Goal: Task Accomplishment & Management: Complete application form

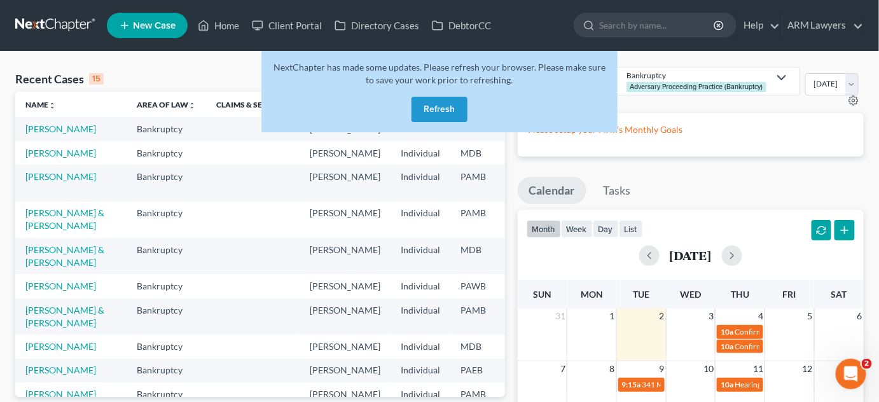
click at [456, 108] on button "Refresh" at bounding box center [440, 109] width 56 height 25
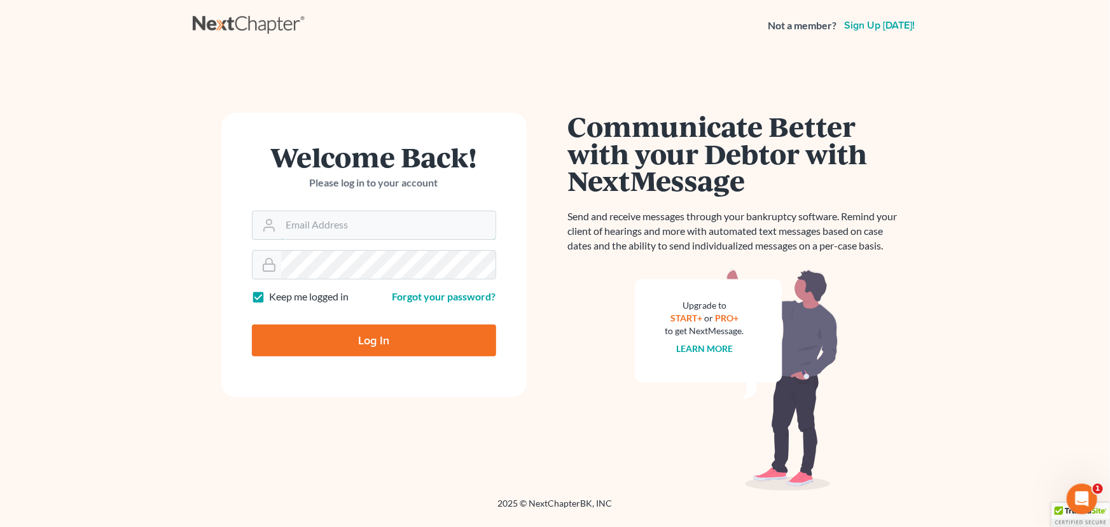
type input "[PERSON_NAME][EMAIL_ADDRESS][DOMAIN_NAME]"
click at [328, 335] on input "Log In" at bounding box center [374, 340] width 244 height 32
type input "Thinking..."
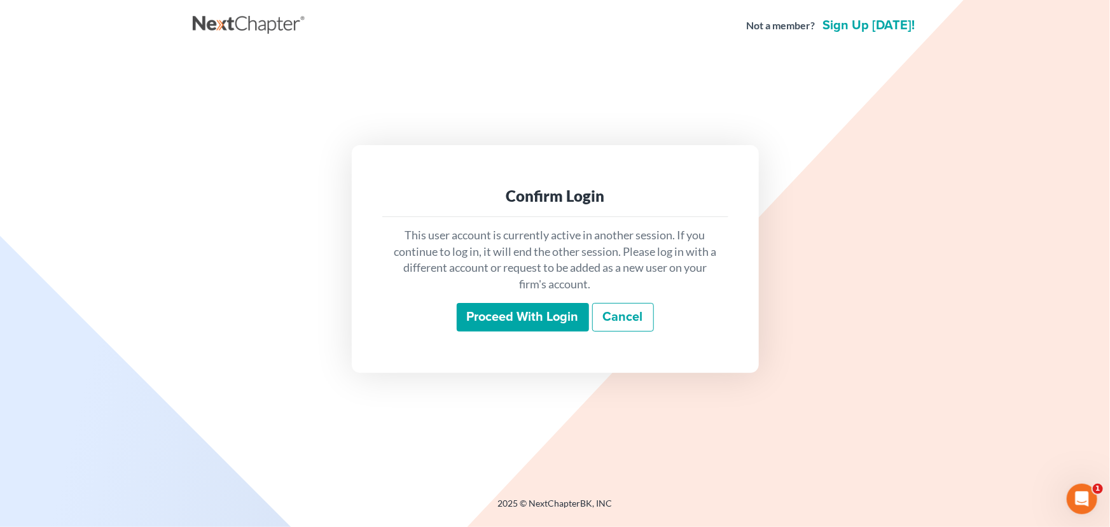
click at [538, 317] on input "Proceed with login" at bounding box center [523, 317] width 132 height 29
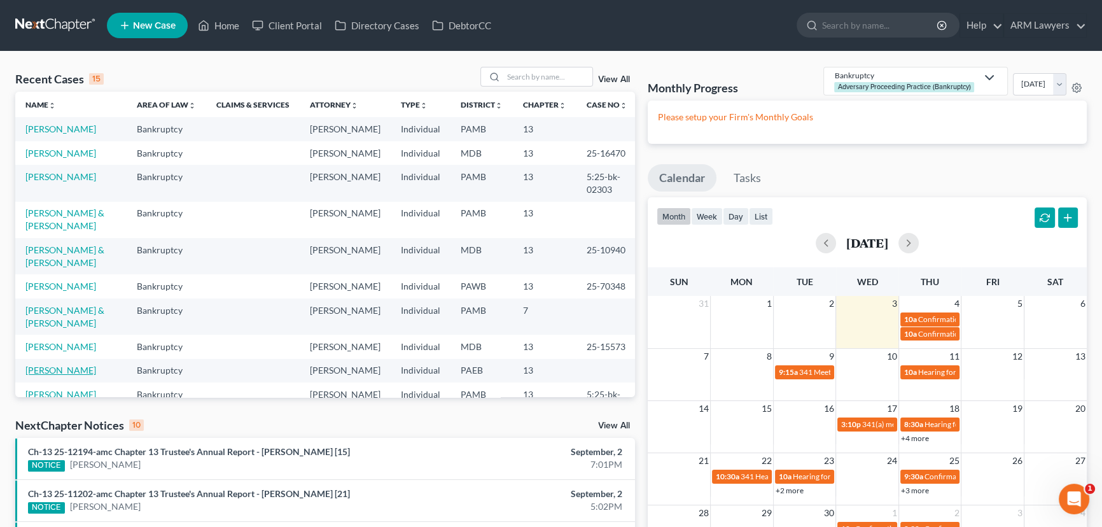
click at [72, 375] on link "[PERSON_NAME]" at bounding box center [60, 369] width 71 height 11
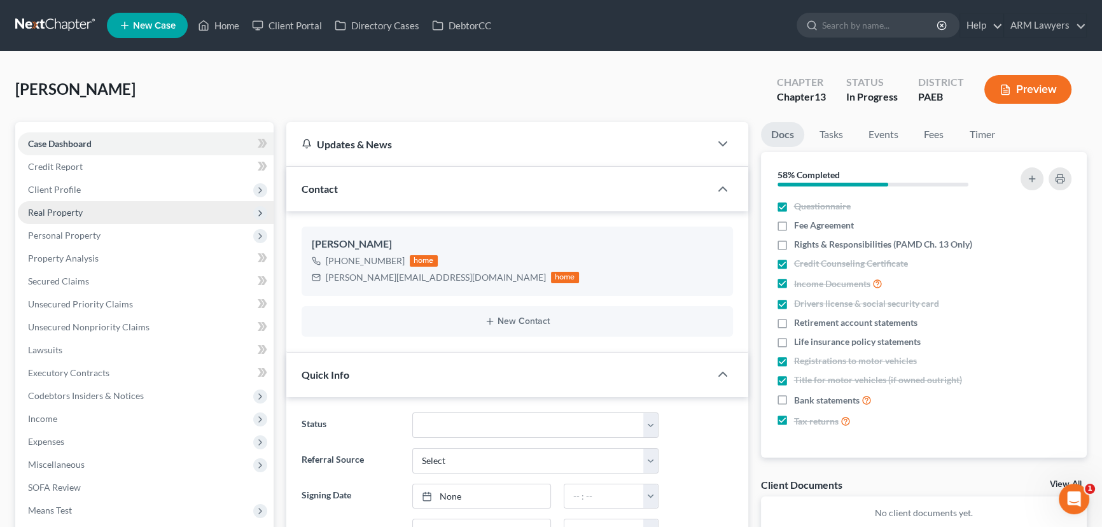
click at [103, 211] on span "Real Property" at bounding box center [146, 212] width 256 height 23
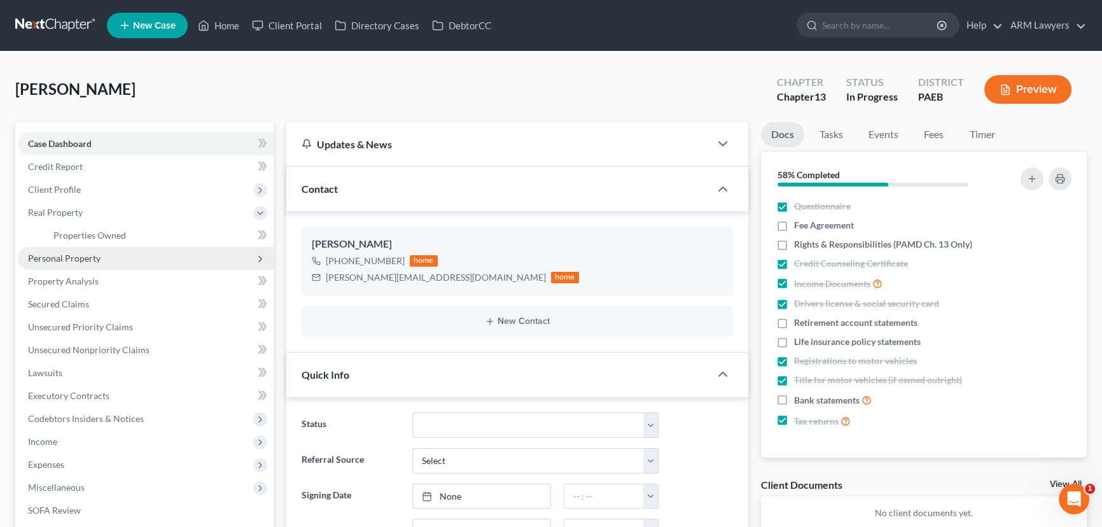
click at [113, 254] on span "Personal Property" at bounding box center [146, 258] width 256 height 23
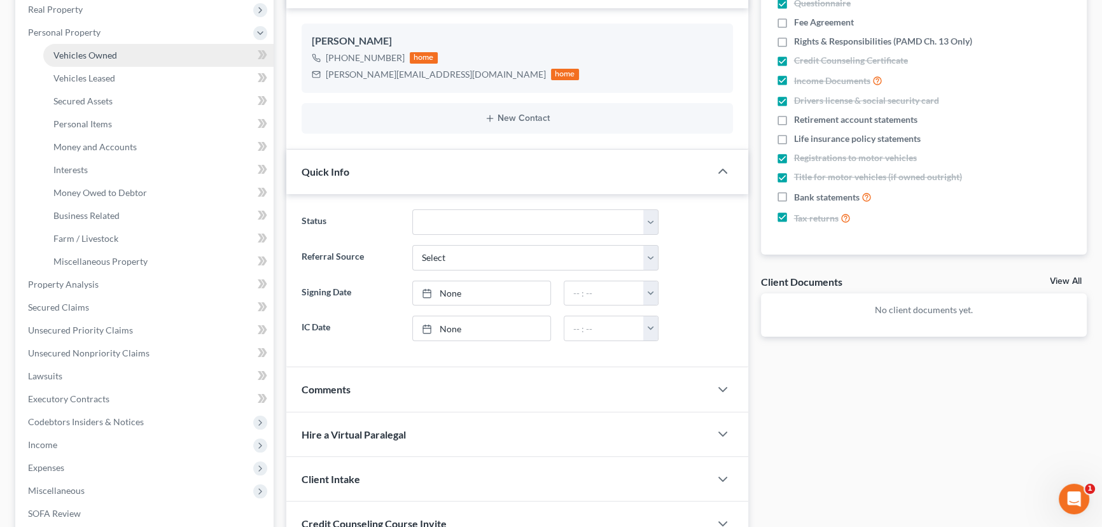
scroll to position [231, 0]
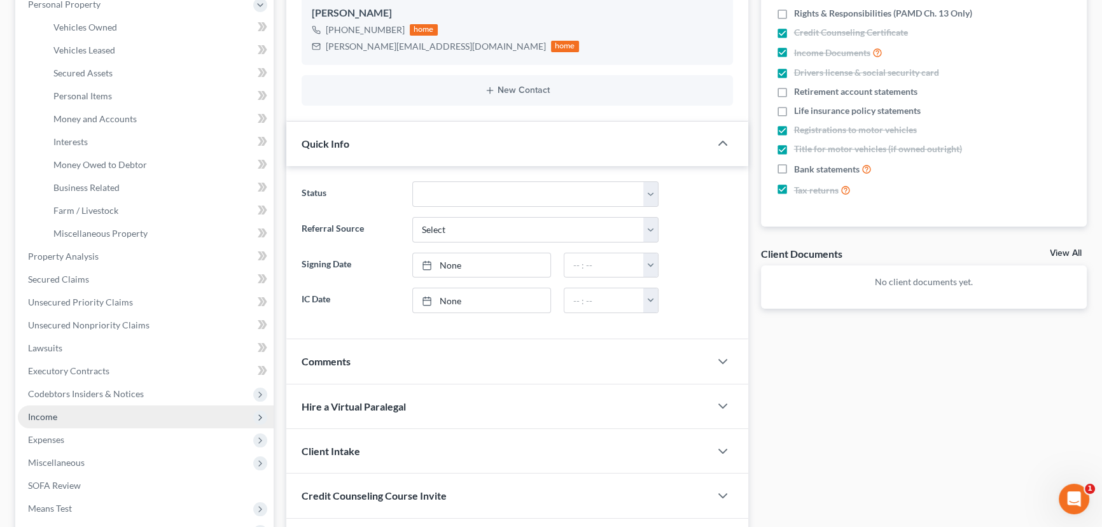
click at [107, 420] on span "Income" at bounding box center [146, 416] width 256 height 23
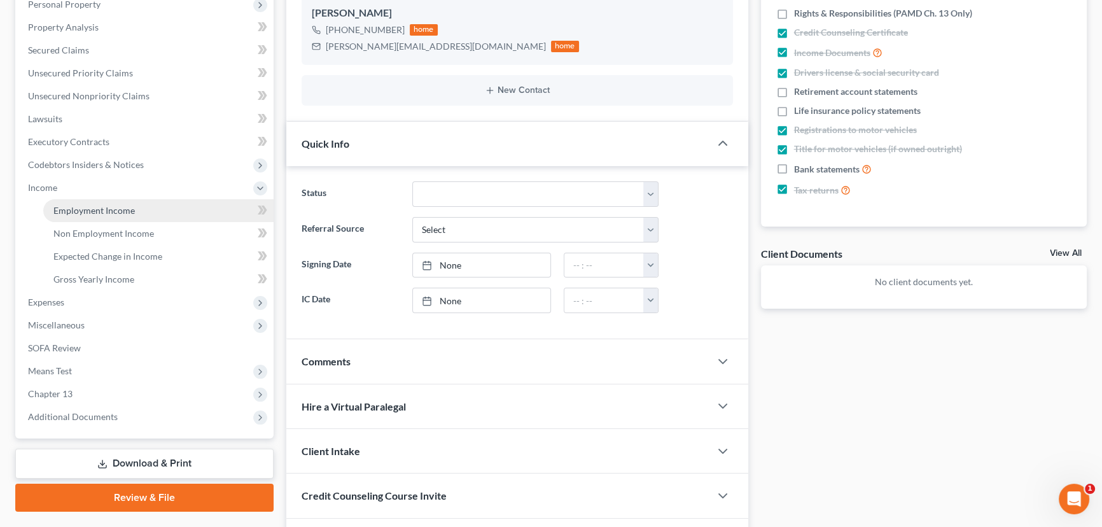
click at [132, 212] on span "Employment Income" at bounding box center [93, 210] width 81 height 11
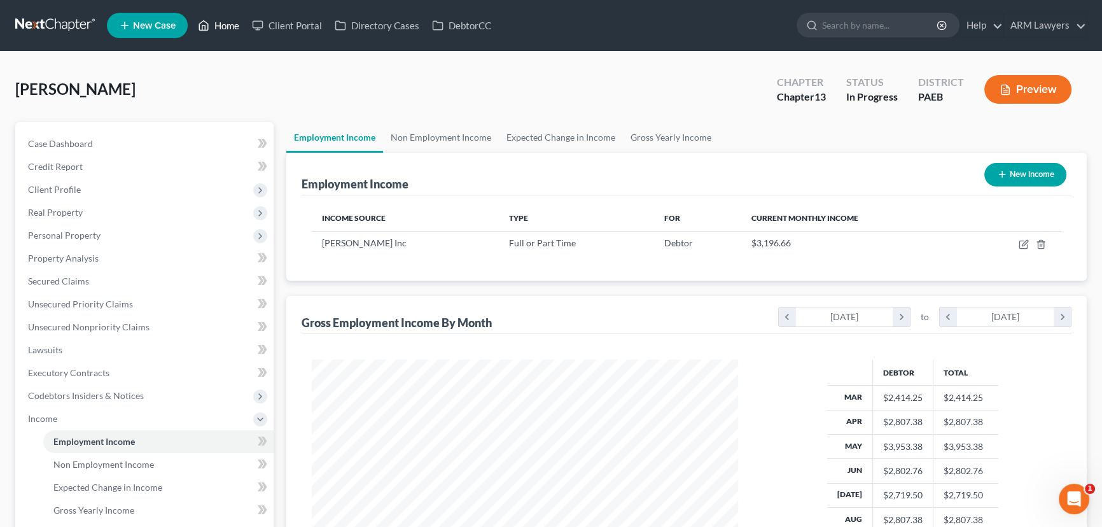
drag, startPoint x: 225, startPoint y: 21, endPoint x: 226, endPoint y: 40, distance: 19.1
click at [224, 22] on link "Home" at bounding box center [218, 25] width 54 height 23
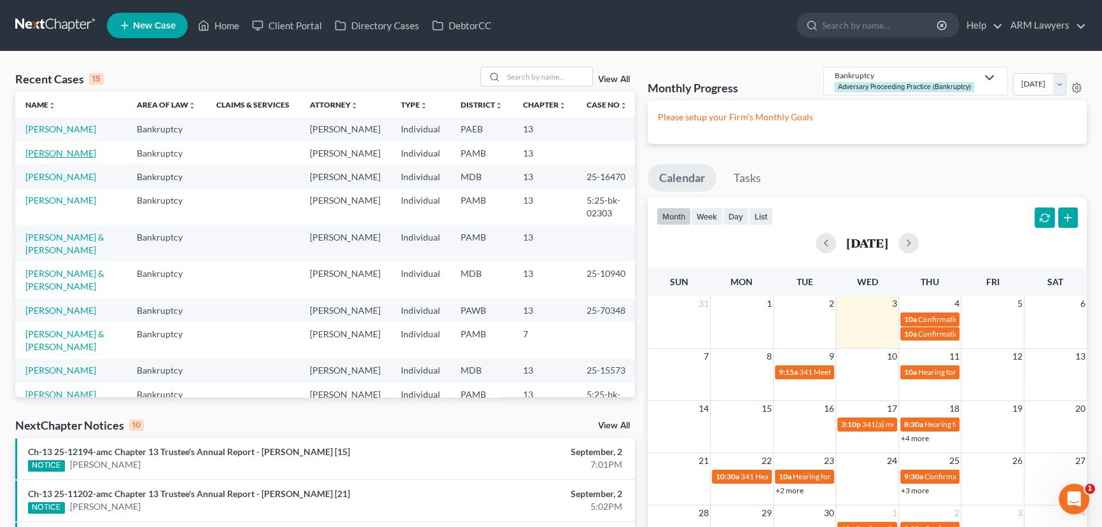
click at [59, 153] on link "[PERSON_NAME]" at bounding box center [60, 153] width 71 height 11
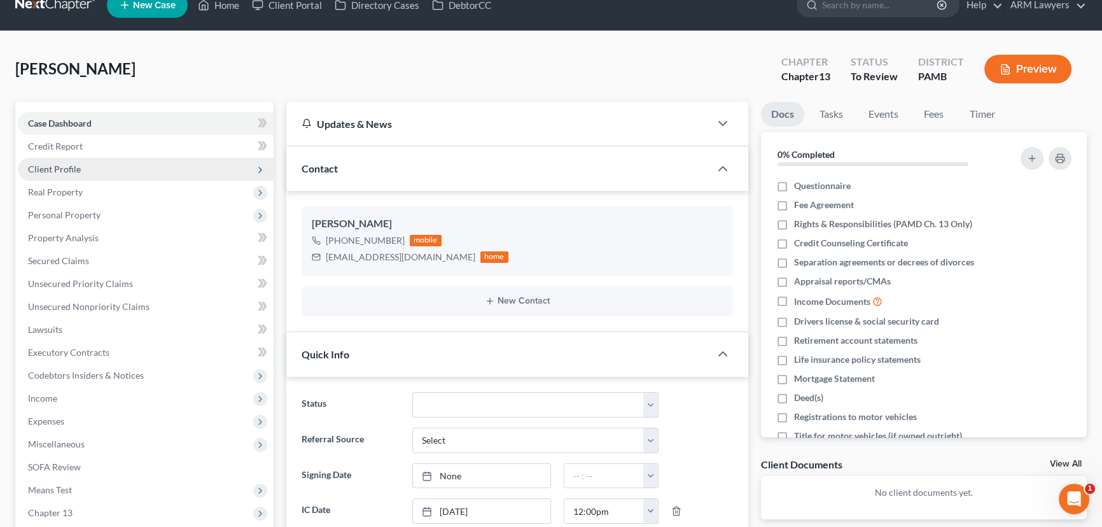
scroll to position [57, 0]
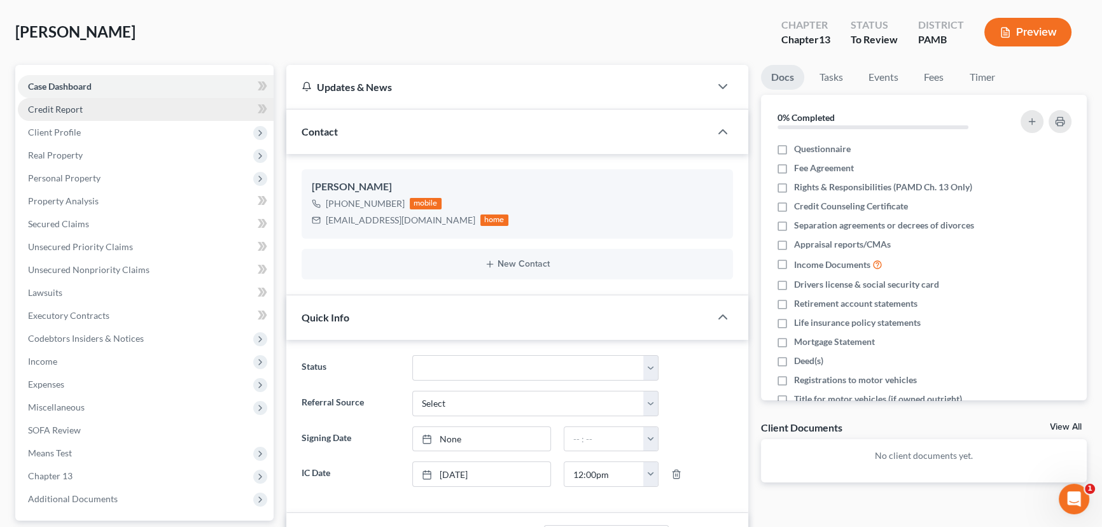
click at [96, 109] on link "Credit Report" at bounding box center [146, 109] width 256 height 23
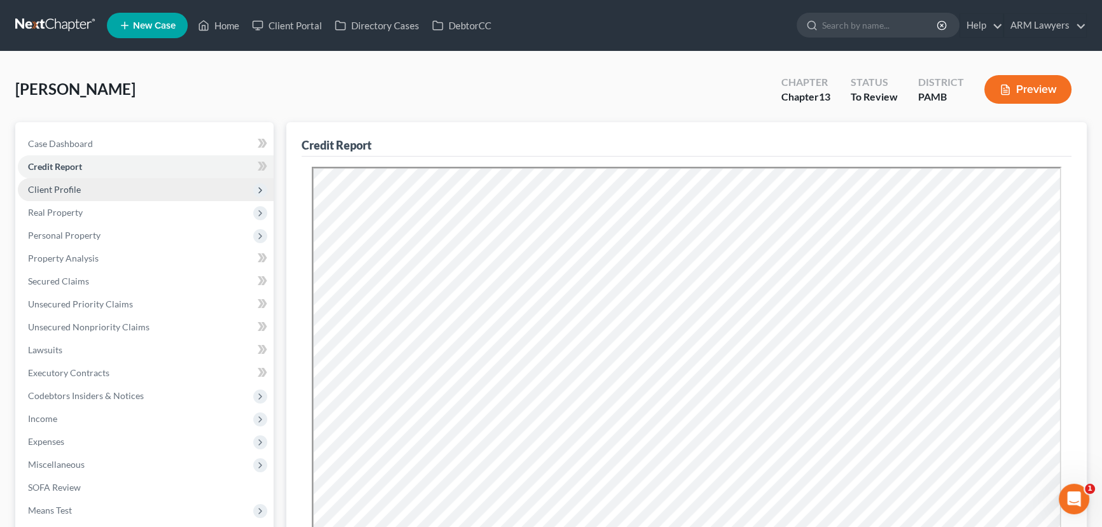
click at [97, 182] on span "Client Profile" at bounding box center [146, 189] width 256 height 23
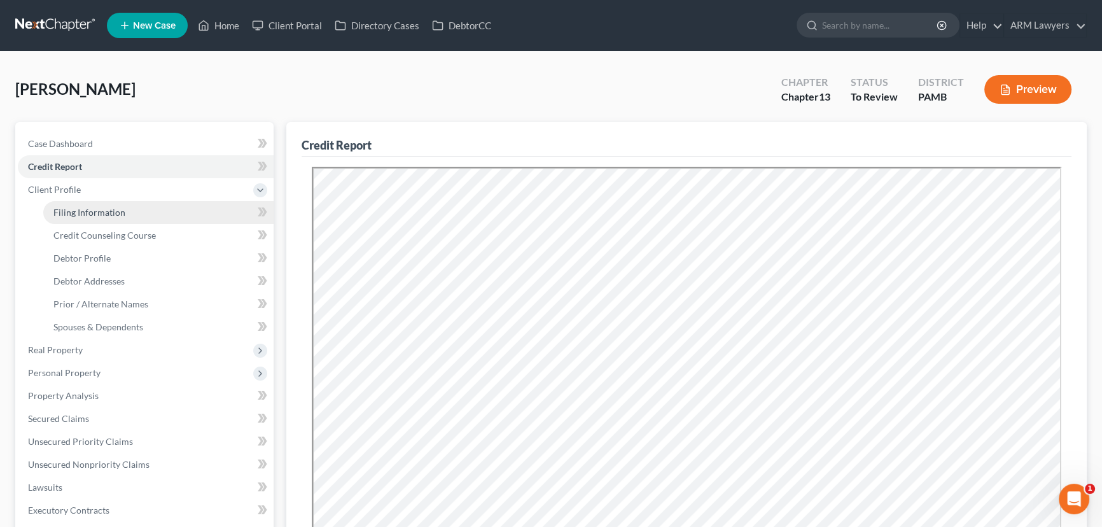
click at [134, 213] on link "Filing Information" at bounding box center [158, 212] width 230 height 23
select select "1"
select select "0"
select select "3"
select select "68"
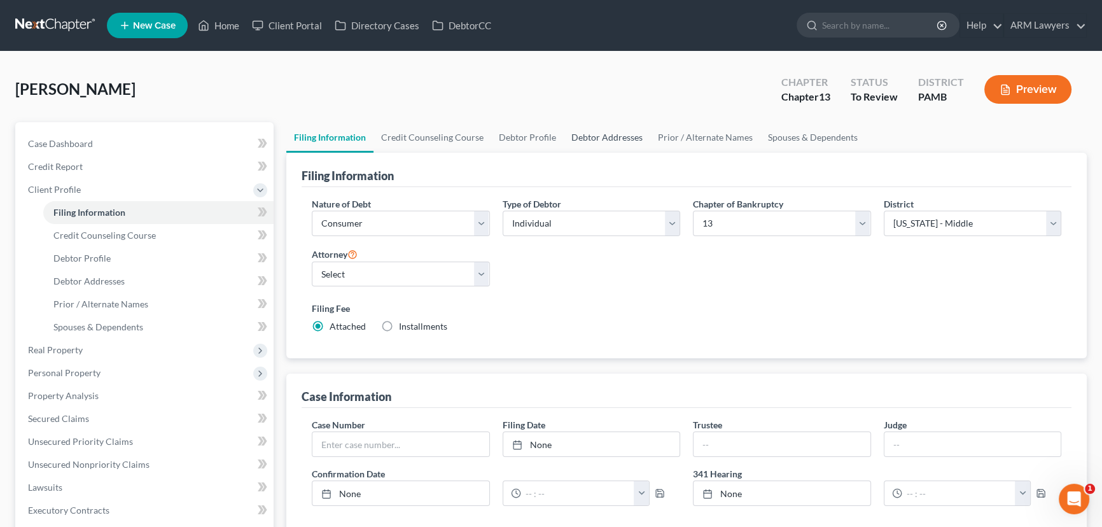
click at [590, 133] on link "Debtor Addresses" at bounding box center [607, 137] width 87 height 31
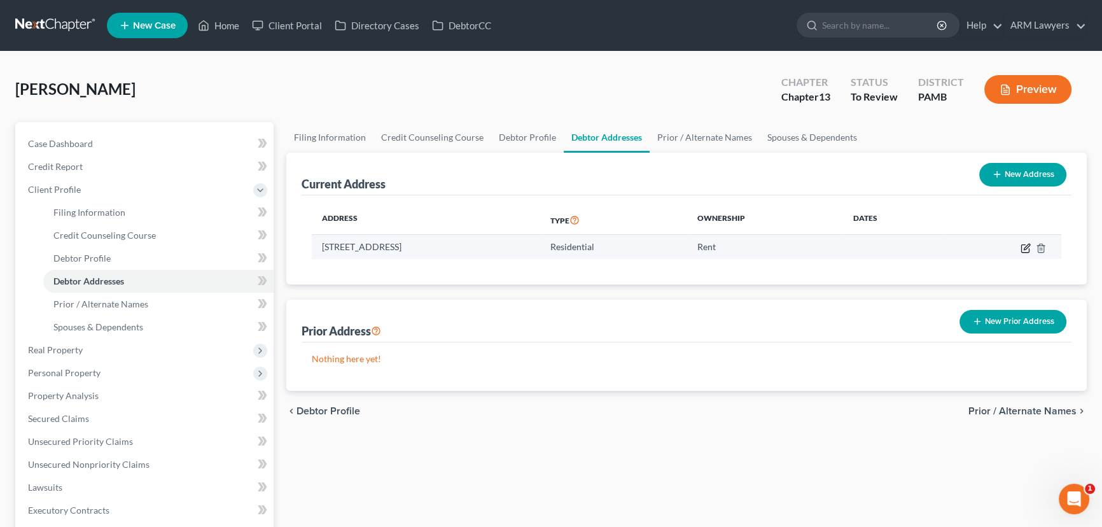
click at [1023, 248] on icon "button" at bounding box center [1025, 248] width 10 height 10
select select "39"
select select "44"
select select "0"
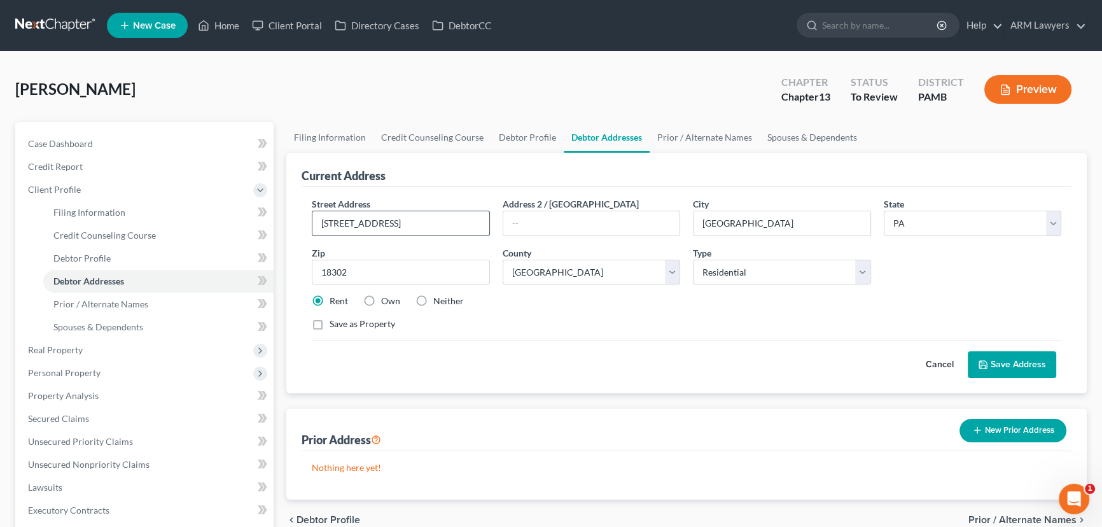
click at [447, 225] on input "[STREET_ADDRESS]" at bounding box center [400, 223] width 177 height 24
type input "[STREET_ADDRESS]"
click at [1005, 368] on button "Save Address" at bounding box center [1012, 364] width 88 height 27
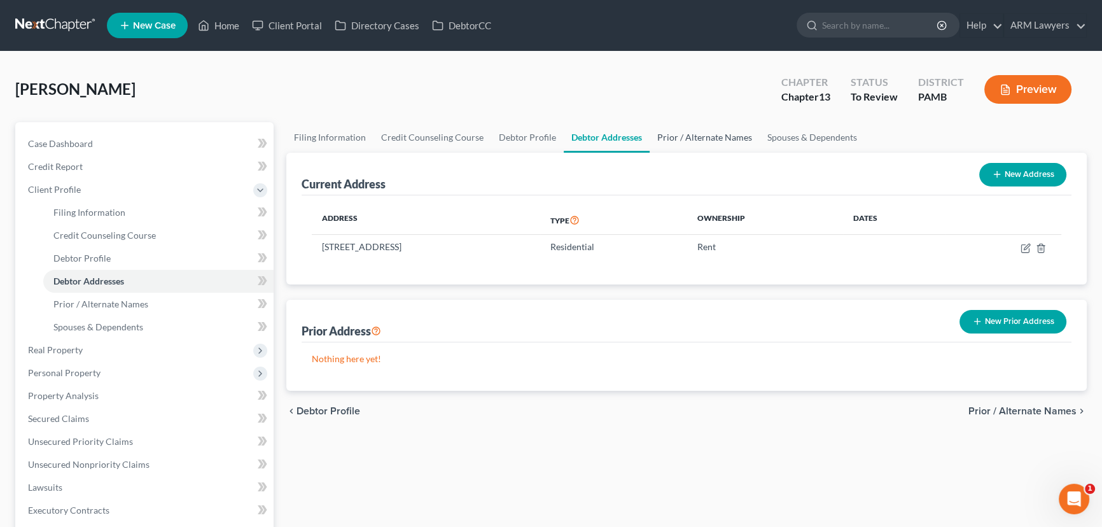
click at [709, 134] on link "Prior / Alternate Names" at bounding box center [704, 137] width 110 height 31
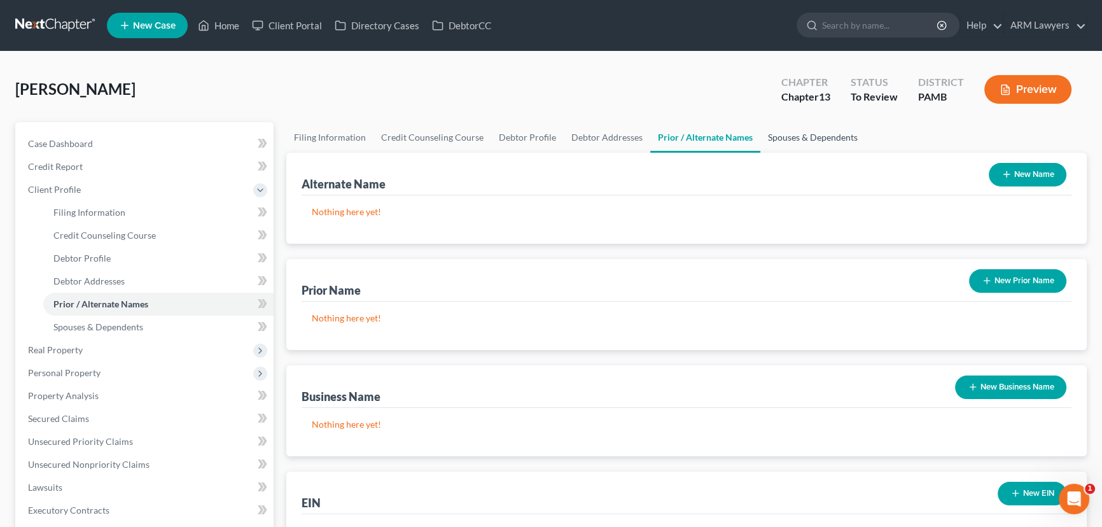
click at [792, 134] on link "Spouses & Dependents" at bounding box center [812, 137] width 105 height 31
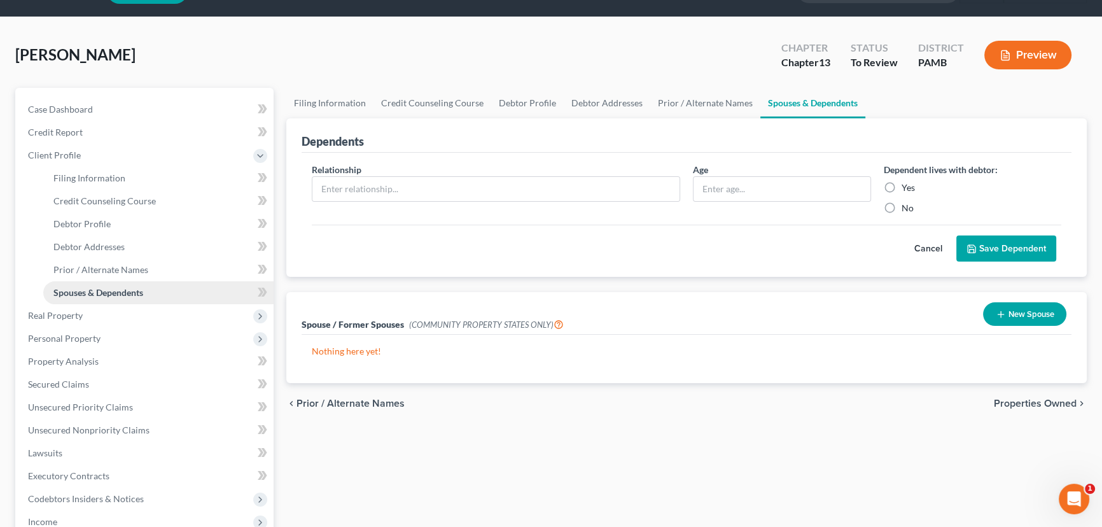
scroll to position [115, 0]
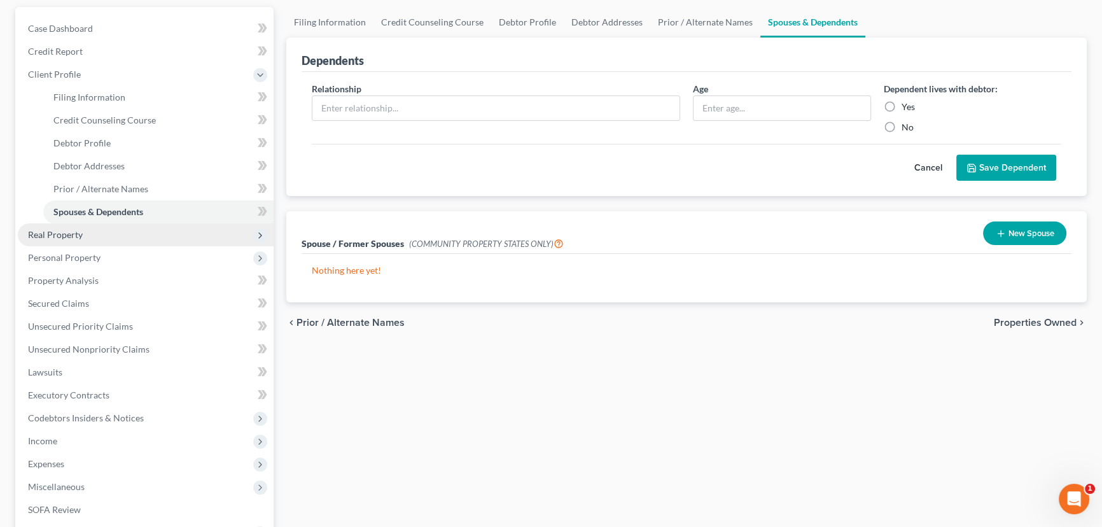
click at [61, 231] on span "Real Property" at bounding box center [55, 234] width 55 height 11
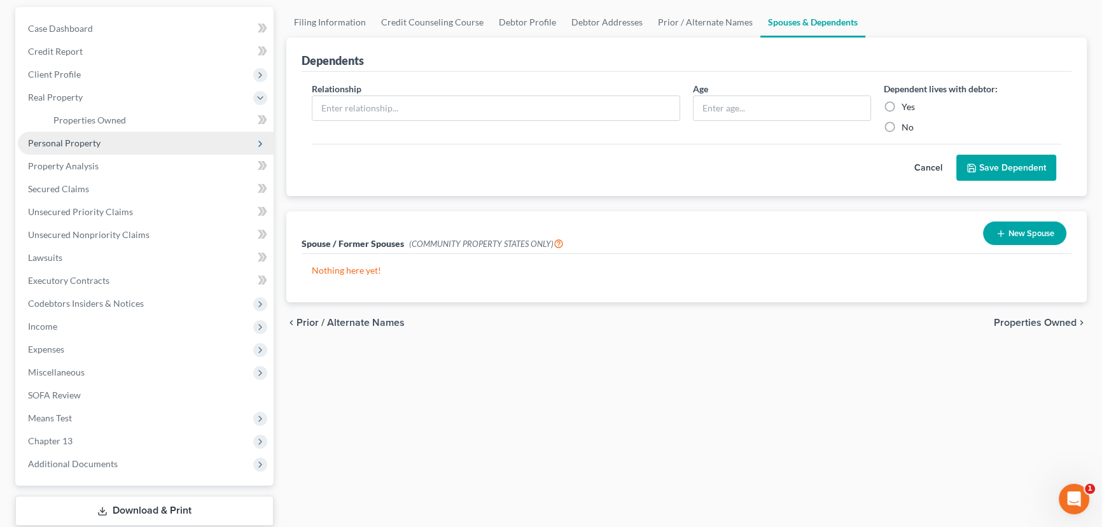
click at [125, 144] on span "Personal Property" at bounding box center [146, 143] width 256 height 23
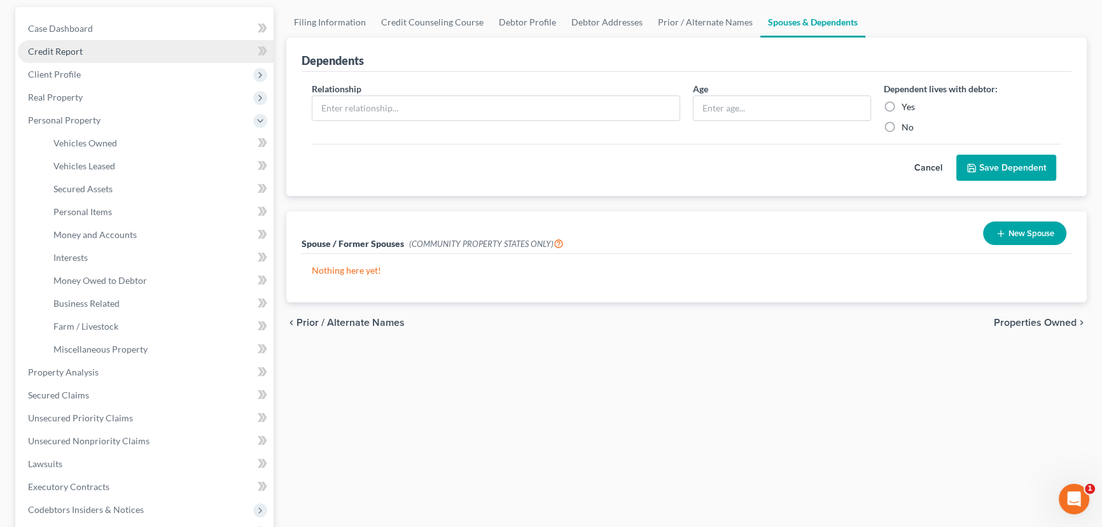
click at [108, 52] on link "Credit Report" at bounding box center [146, 51] width 256 height 23
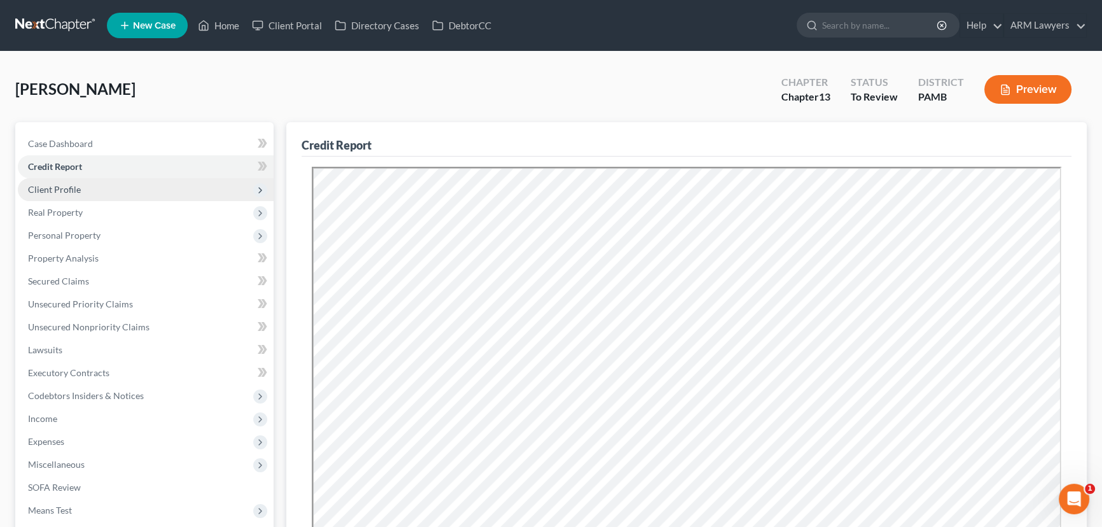
click at [96, 188] on span "Client Profile" at bounding box center [146, 189] width 256 height 23
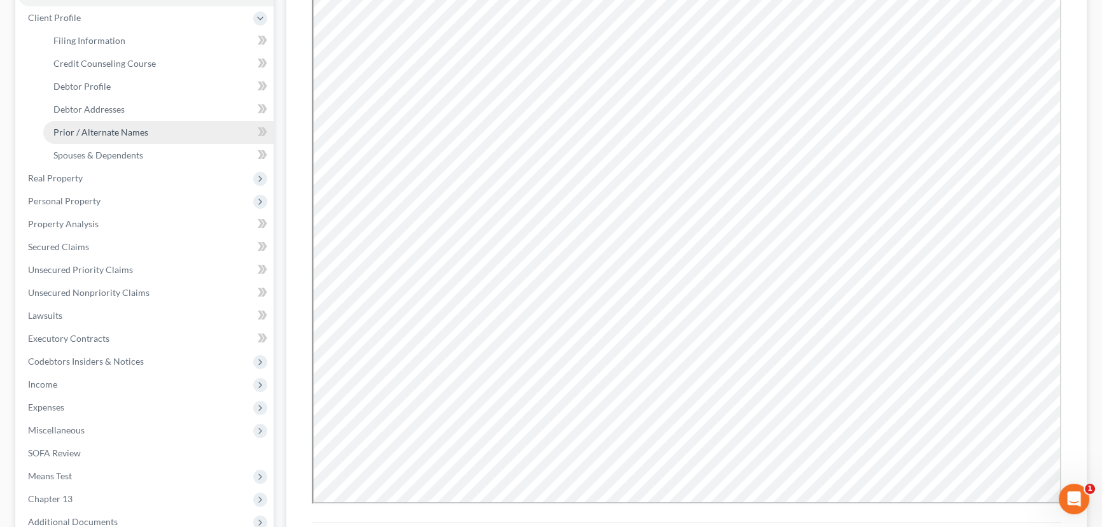
scroll to position [173, 0]
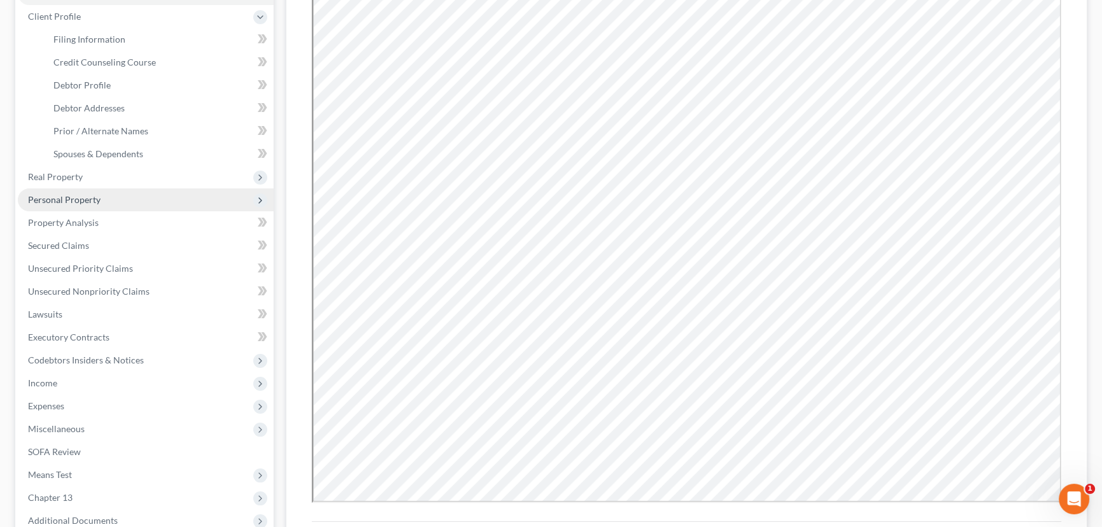
click at [125, 204] on span "Personal Property" at bounding box center [146, 199] width 256 height 23
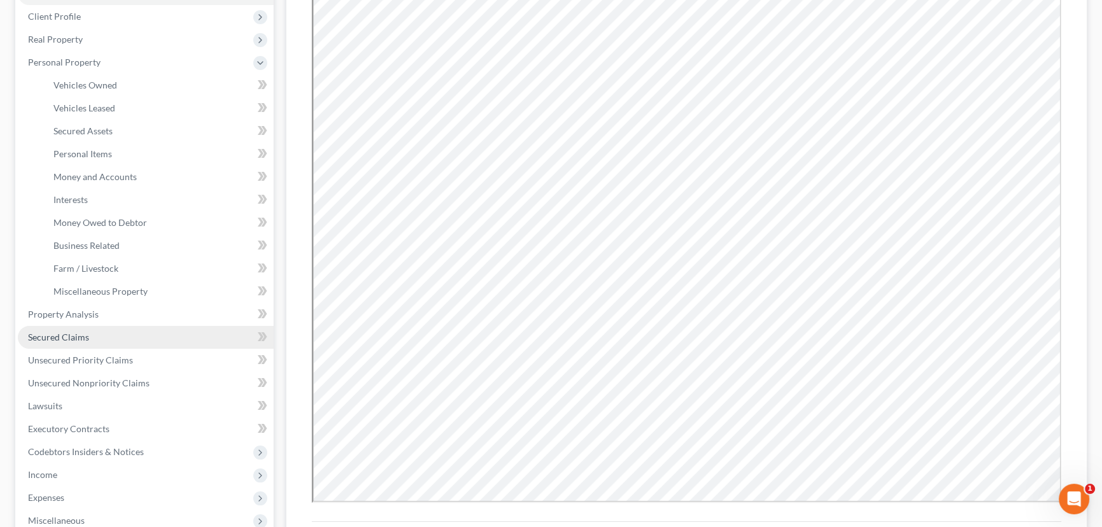
click at [135, 342] on link "Secured Claims" at bounding box center [146, 337] width 256 height 23
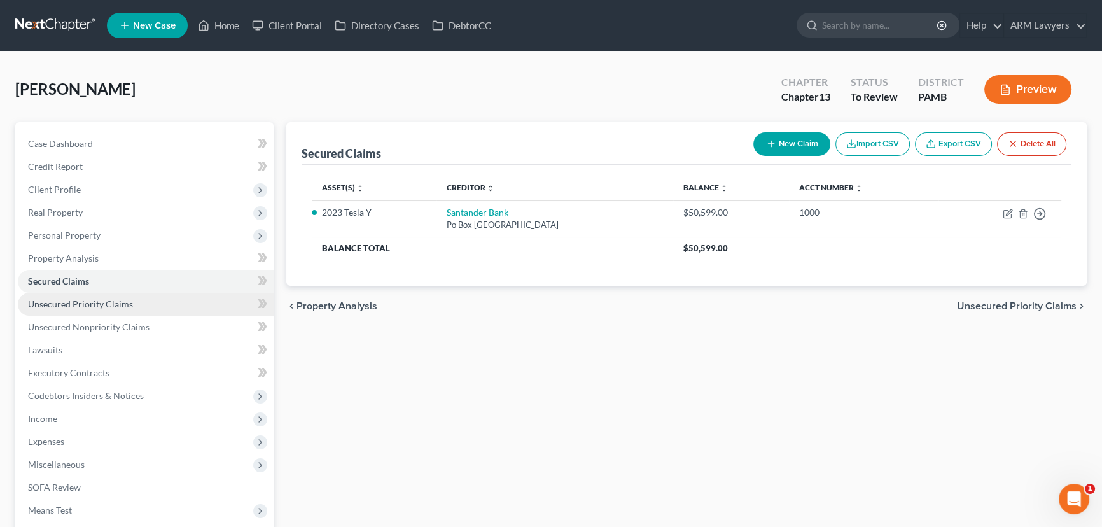
click at [125, 305] on span "Unsecured Priority Claims" at bounding box center [80, 303] width 105 height 11
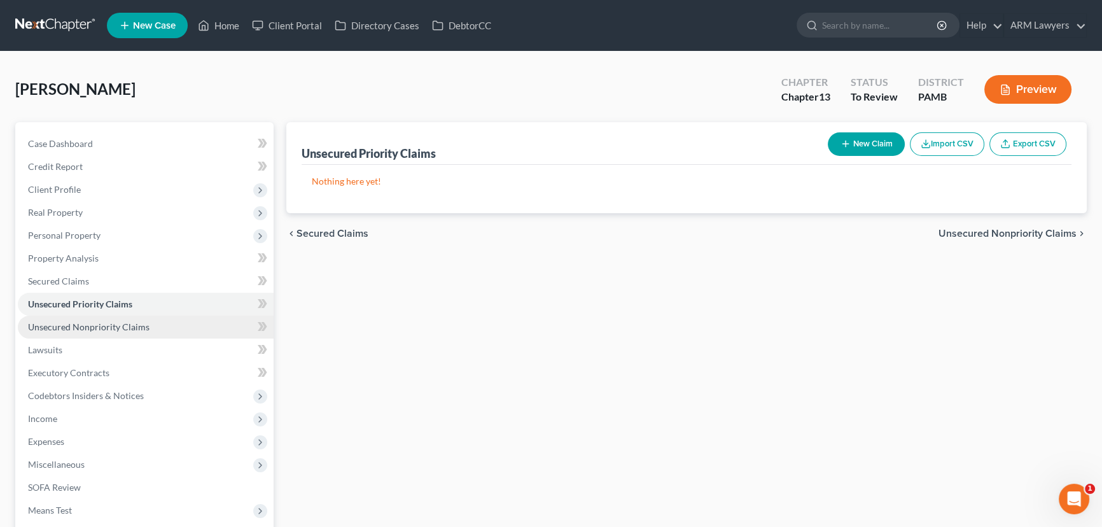
click at [146, 324] on span "Unsecured Nonpriority Claims" at bounding box center [88, 326] width 121 height 11
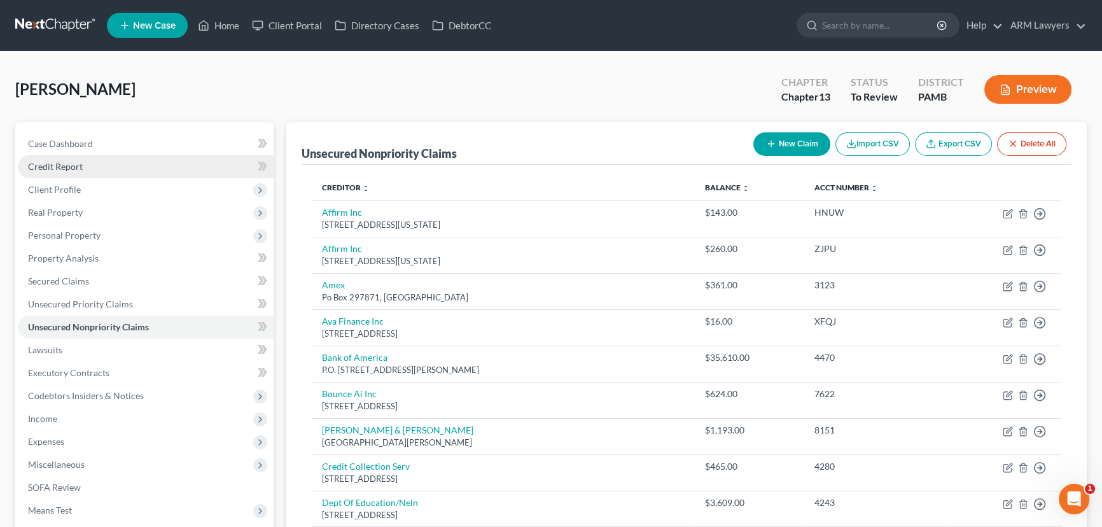
click at [100, 167] on link "Credit Report" at bounding box center [146, 166] width 256 height 23
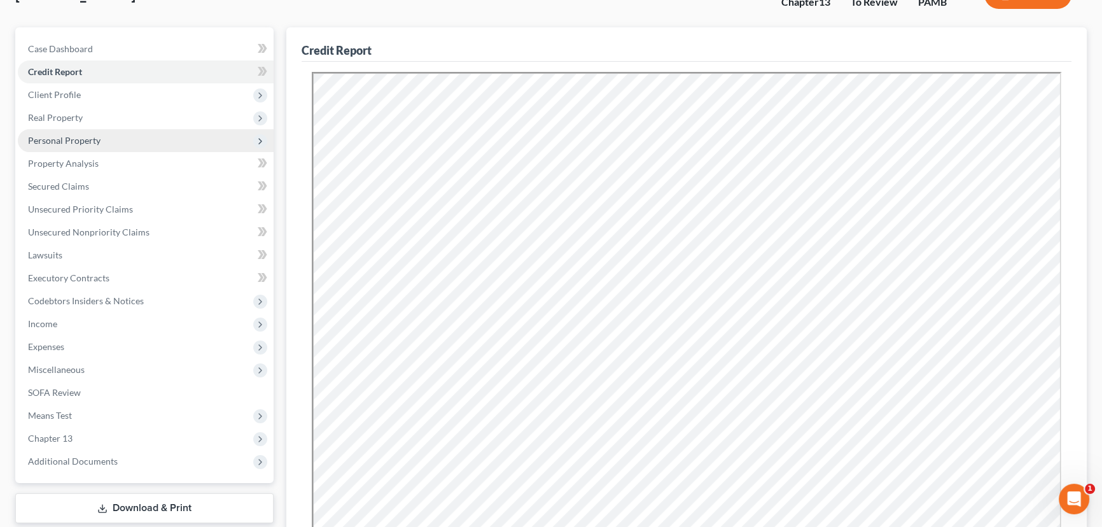
scroll to position [173, 0]
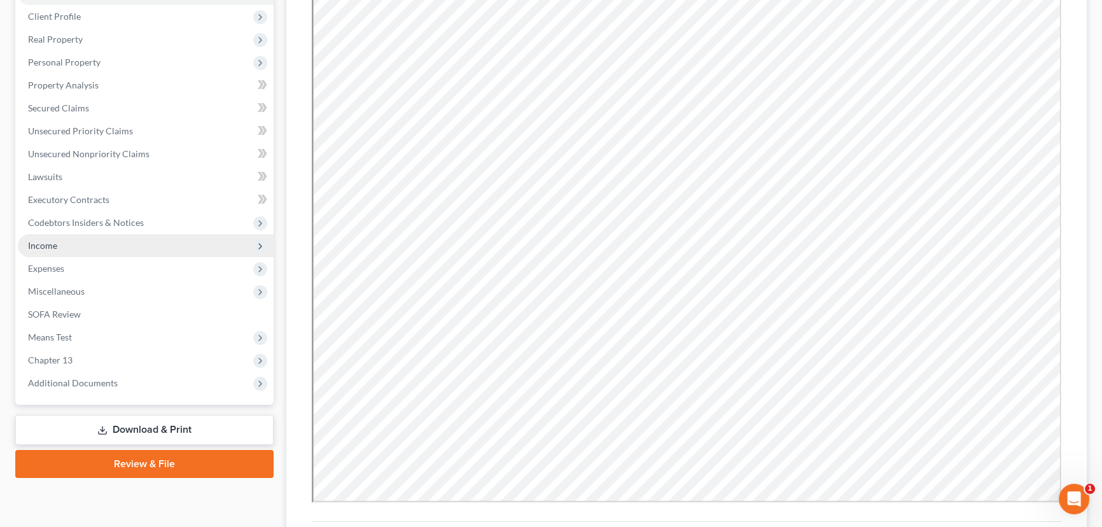
click at [108, 239] on span "Income" at bounding box center [146, 245] width 256 height 23
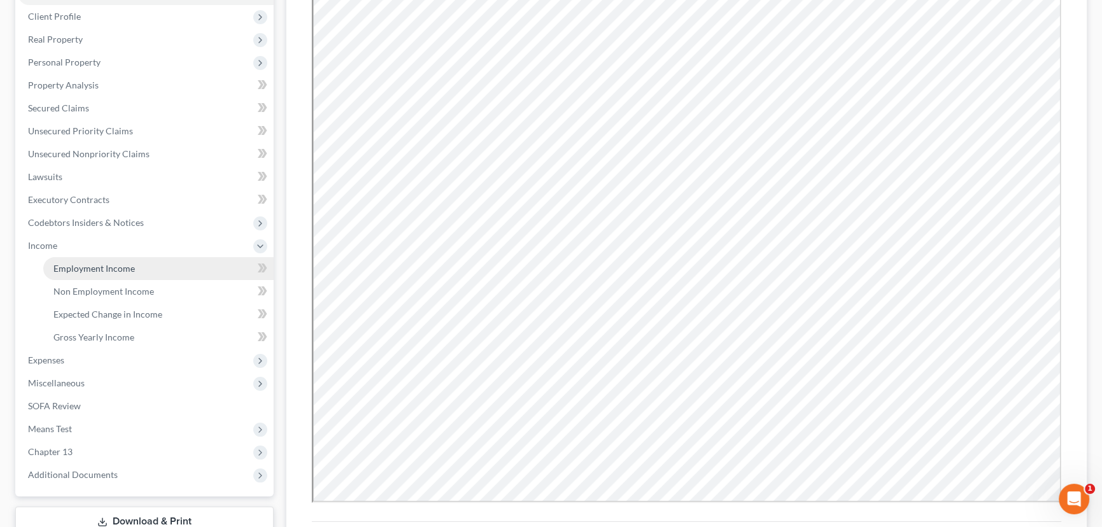
click at [147, 263] on link "Employment Income" at bounding box center [158, 268] width 230 height 23
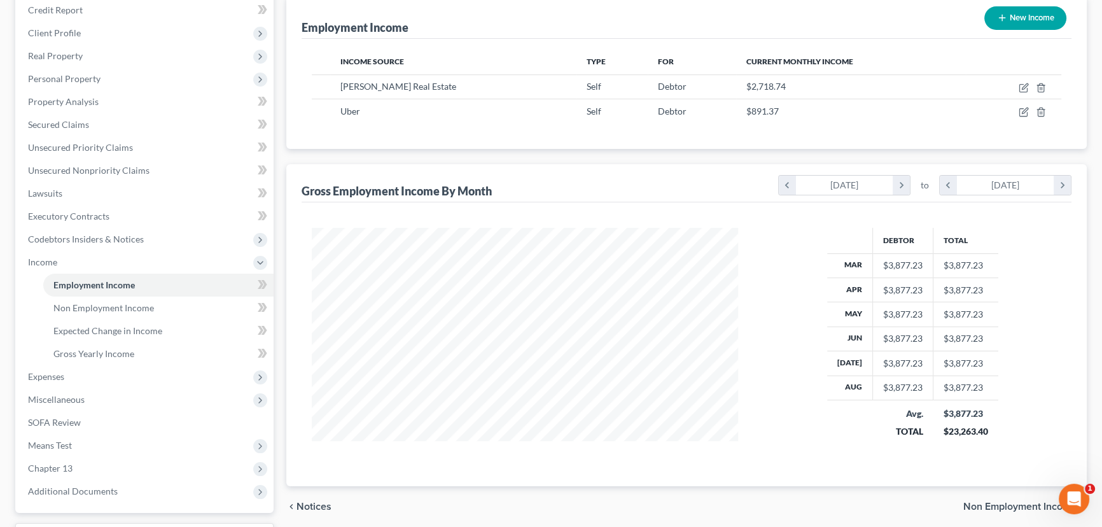
scroll to position [173, 0]
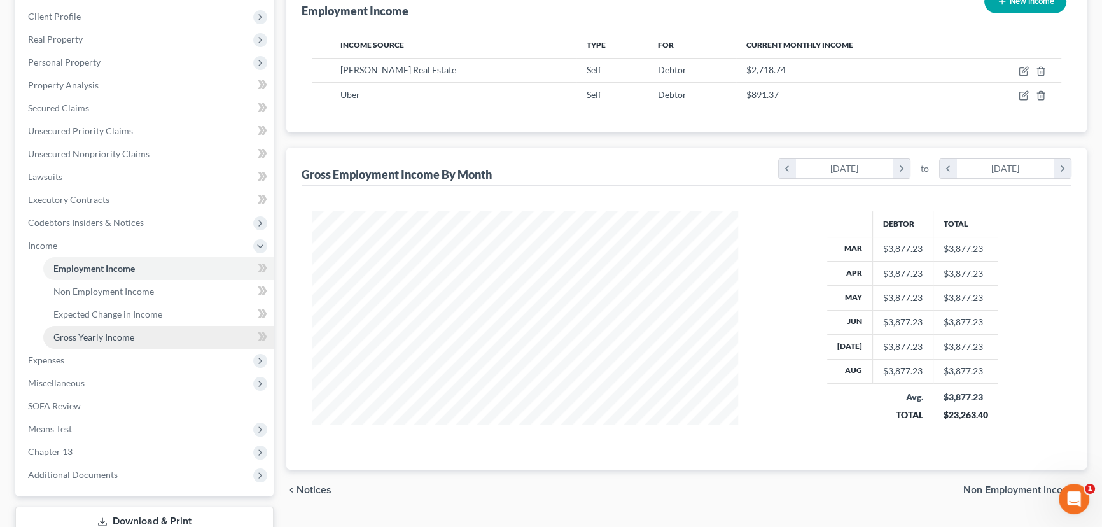
click at [144, 344] on link "Gross Yearly Income" at bounding box center [158, 337] width 230 height 23
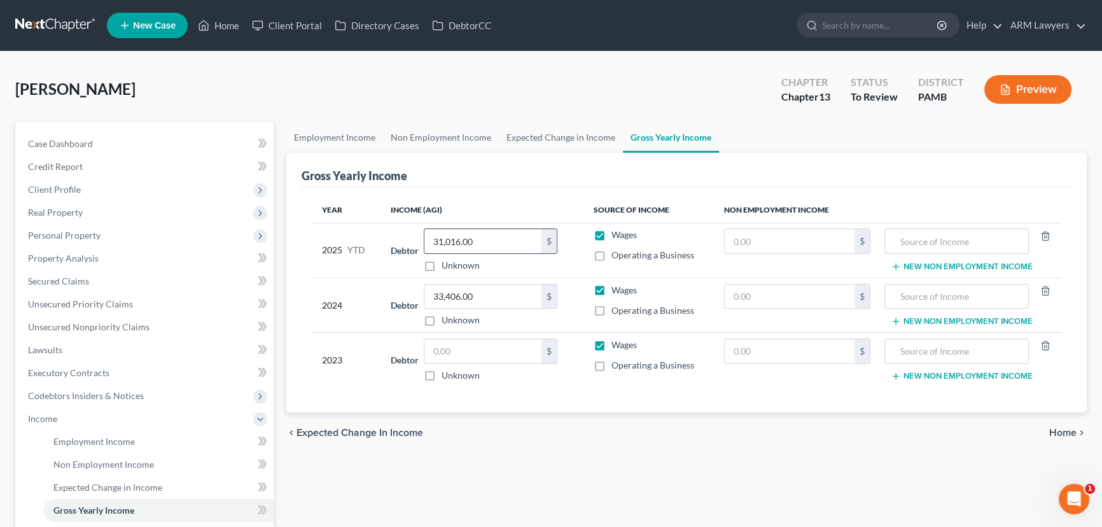
click at [441, 239] on input "31,016.00" at bounding box center [482, 241] width 117 height 24
click at [443, 241] on input "31,016.00" at bounding box center [482, 241] width 117 height 24
click at [463, 358] on input "text" at bounding box center [482, 351] width 117 height 24
type input "4"
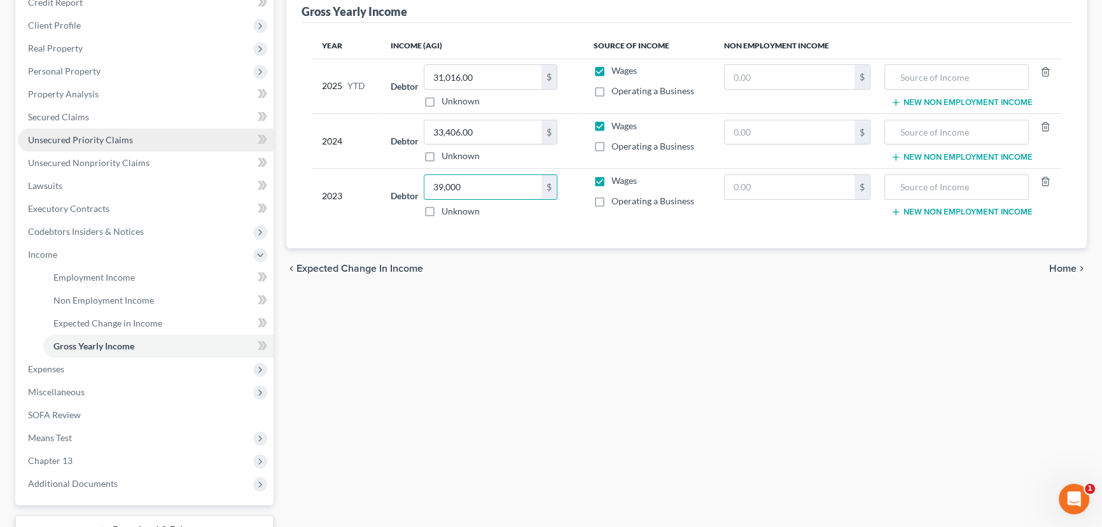
scroll to position [231, 0]
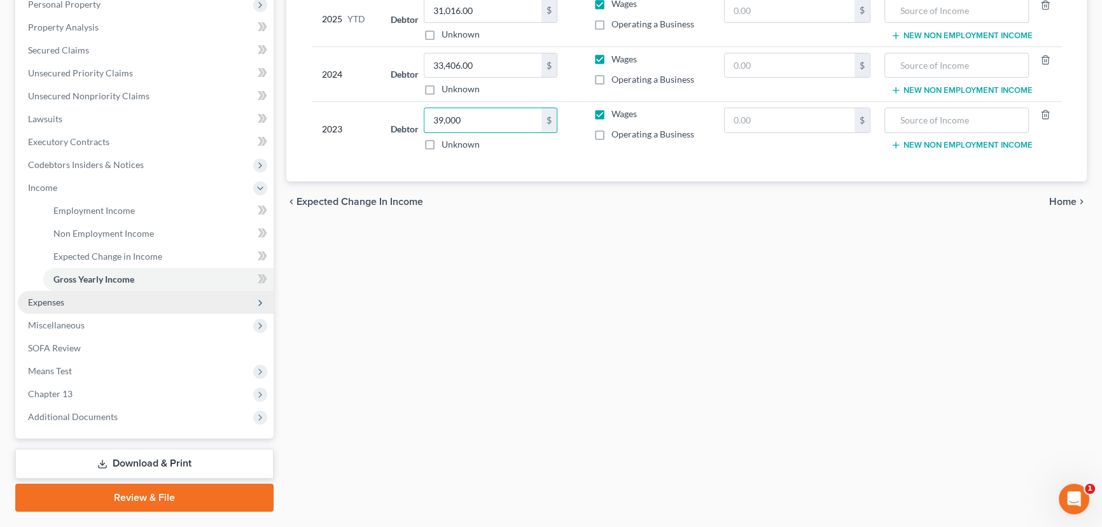
type input "39,000"
click at [66, 305] on span "Expenses" at bounding box center [146, 302] width 256 height 23
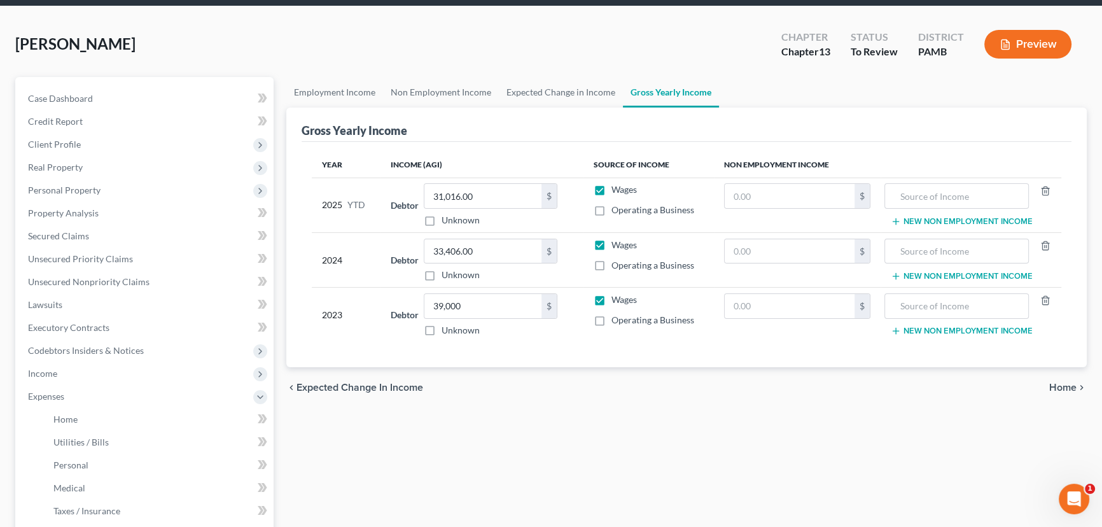
scroll to position [0, 0]
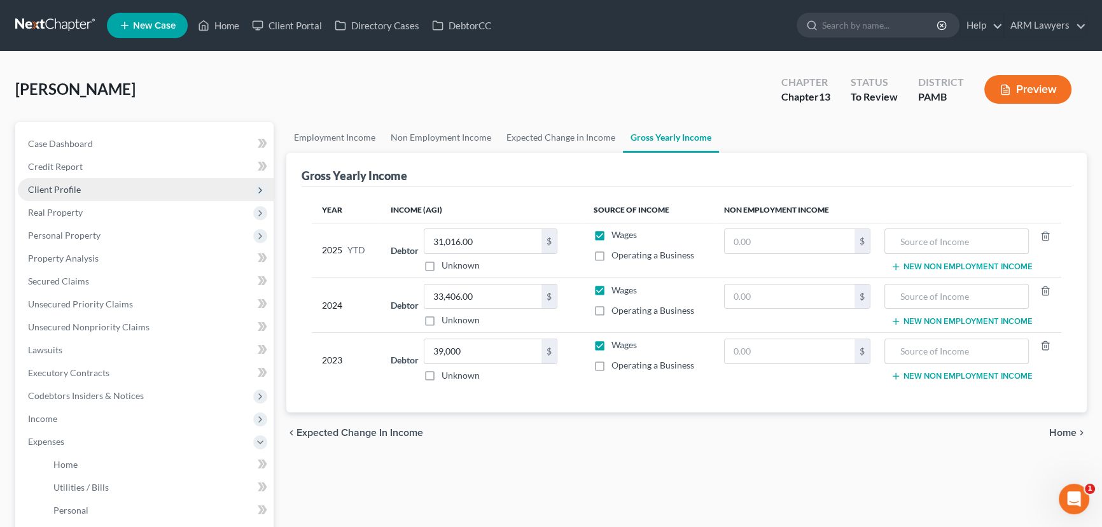
click at [95, 186] on span "Client Profile" at bounding box center [146, 189] width 256 height 23
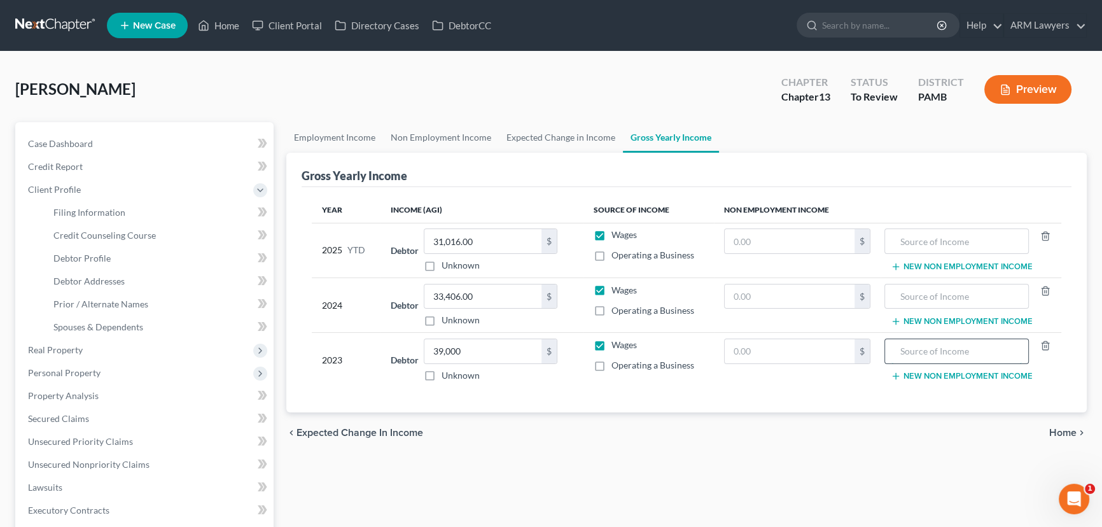
click at [961, 349] on input "text" at bounding box center [956, 351] width 130 height 24
click at [72, 169] on span "Credit Report" at bounding box center [55, 166] width 55 height 11
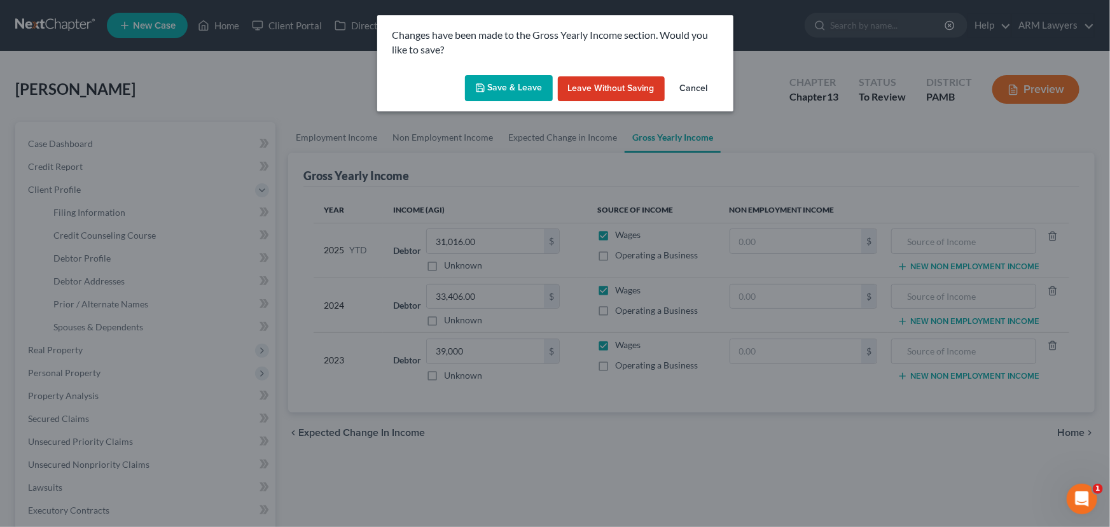
click at [506, 85] on button "Save & Leave" at bounding box center [509, 88] width 88 height 27
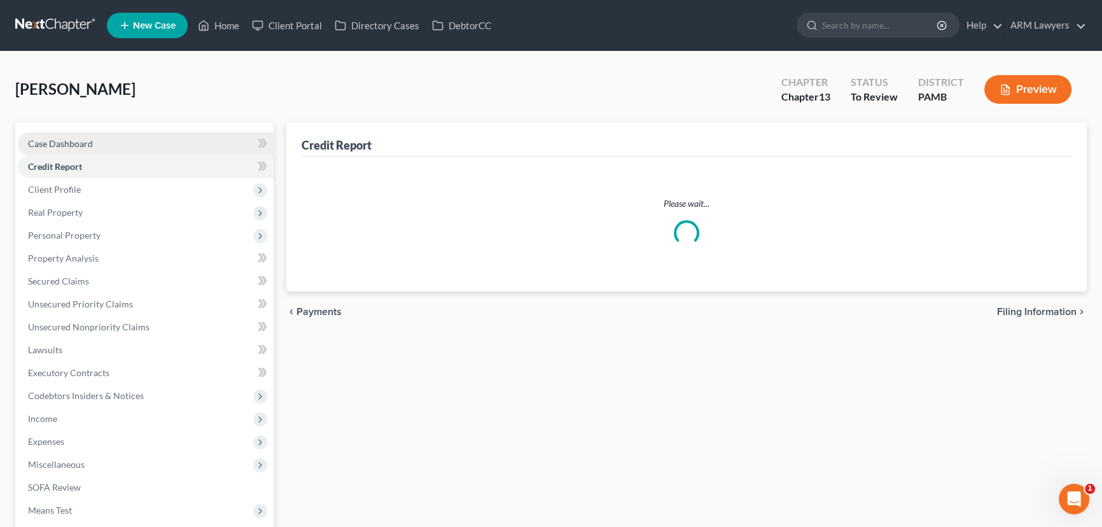
click at [89, 144] on span "Case Dashboard" at bounding box center [60, 143] width 65 height 11
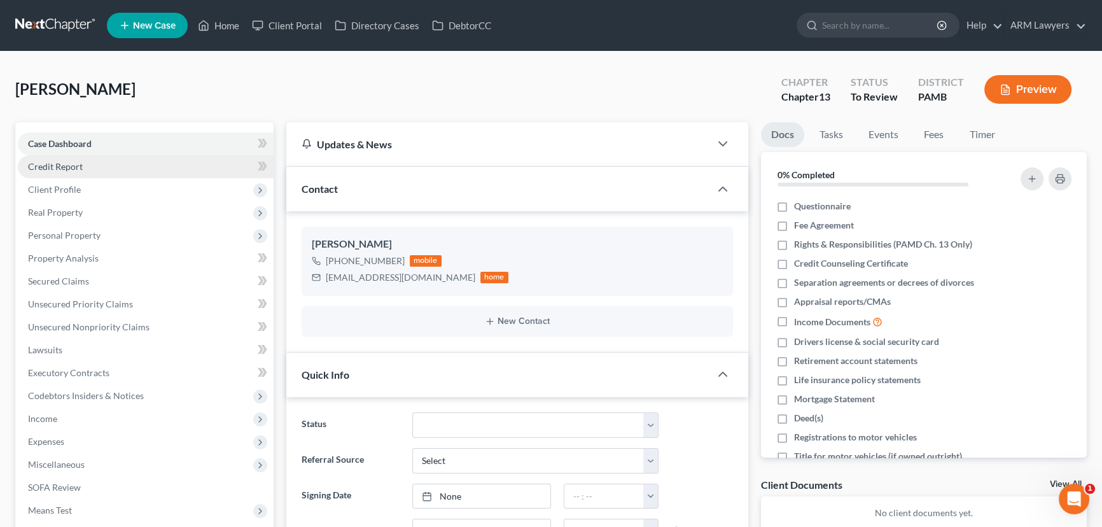
click at [68, 165] on span "Credit Report" at bounding box center [55, 166] width 55 height 11
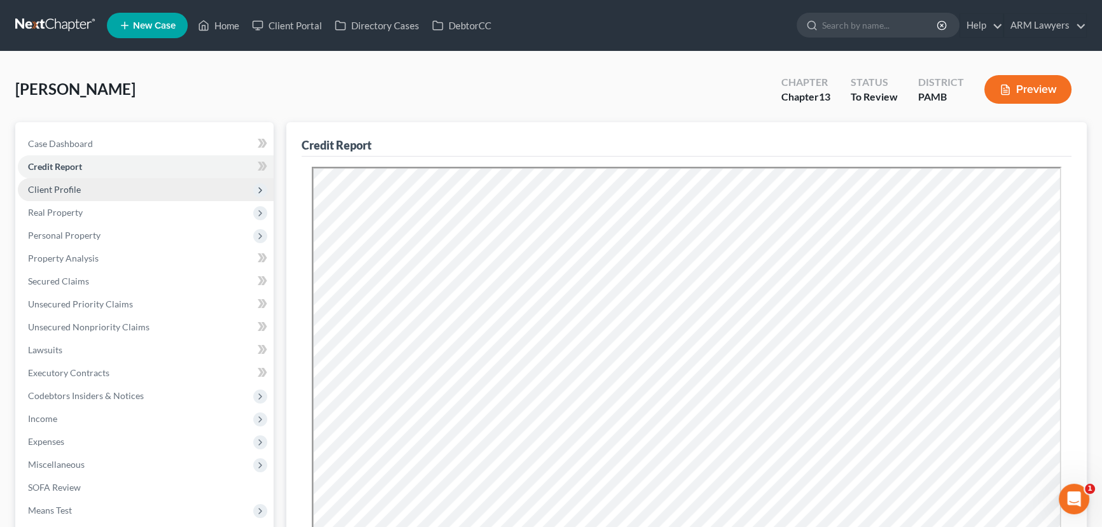
click at [72, 188] on span "Client Profile" at bounding box center [54, 189] width 53 height 11
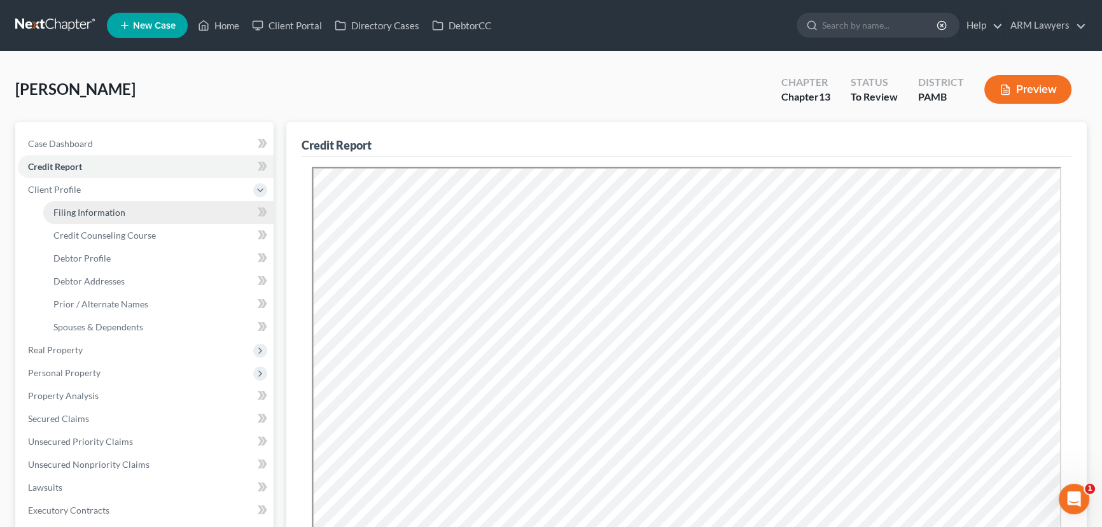
click at [114, 210] on span "Filing Information" at bounding box center [89, 212] width 72 height 11
select select "1"
select select "0"
select select "3"
select select "68"
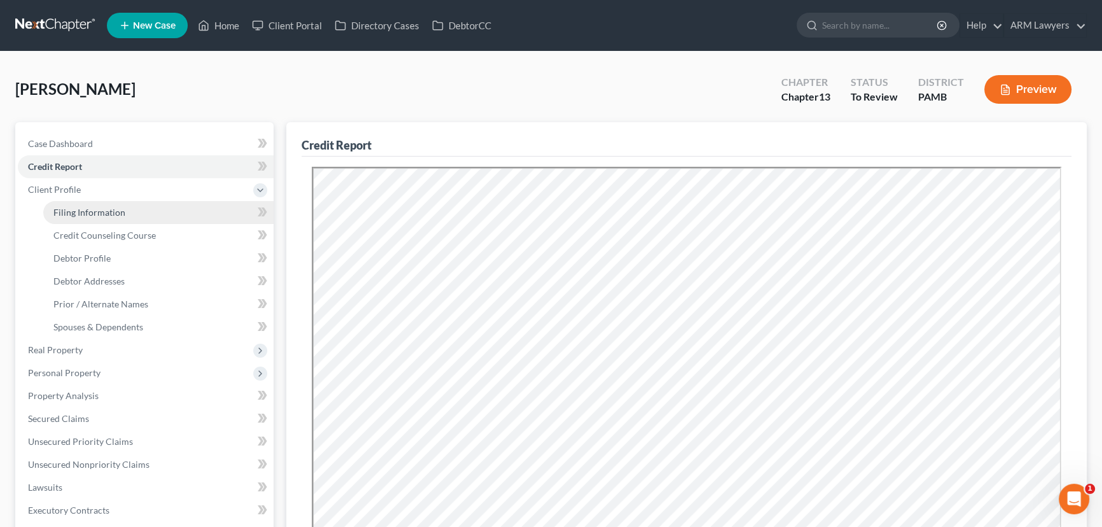
select select "8"
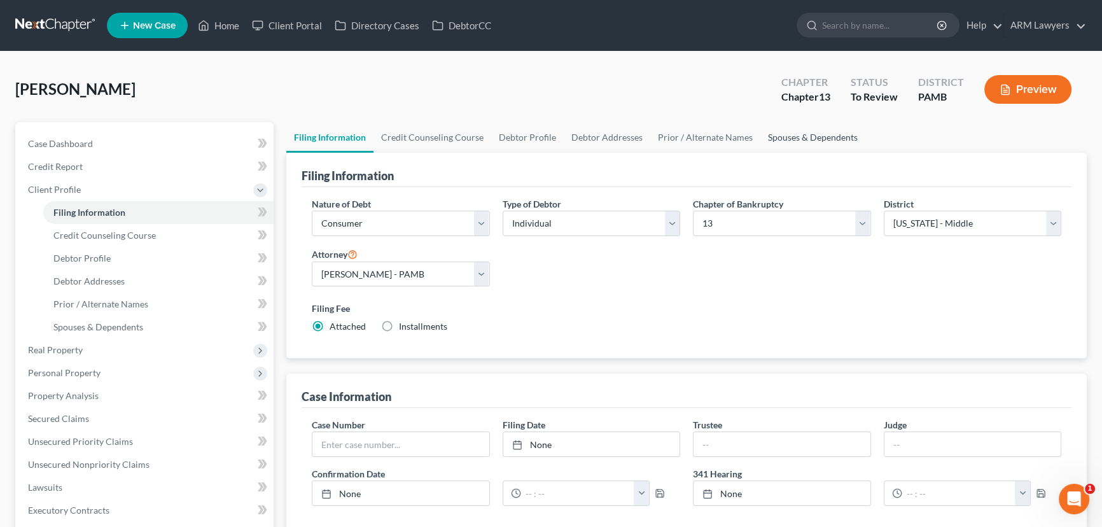
click at [775, 135] on link "Spouses & Dependents" at bounding box center [812, 137] width 105 height 31
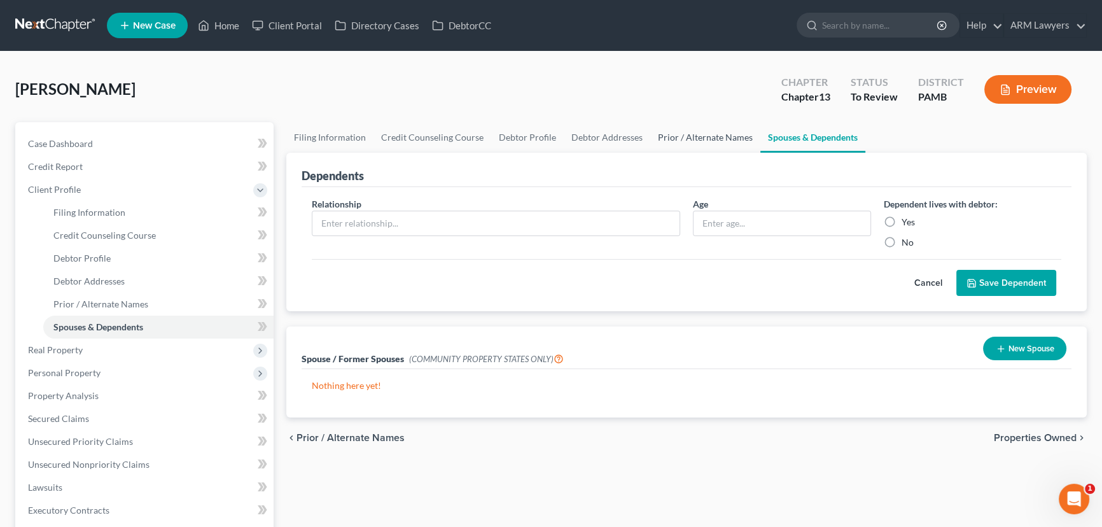
click at [656, 134] on link "Prior / Alternate Names" at bounding box center [705, 137] width 110 height 31
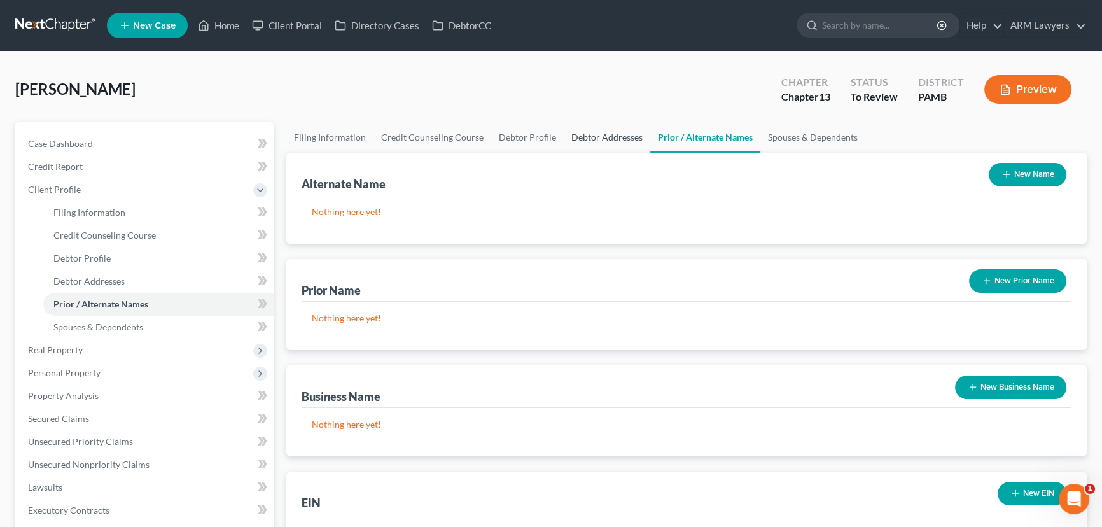
click at [589, 135] on link "Debtor Addresses" at bounding box center [607, 137] width 87 height 31
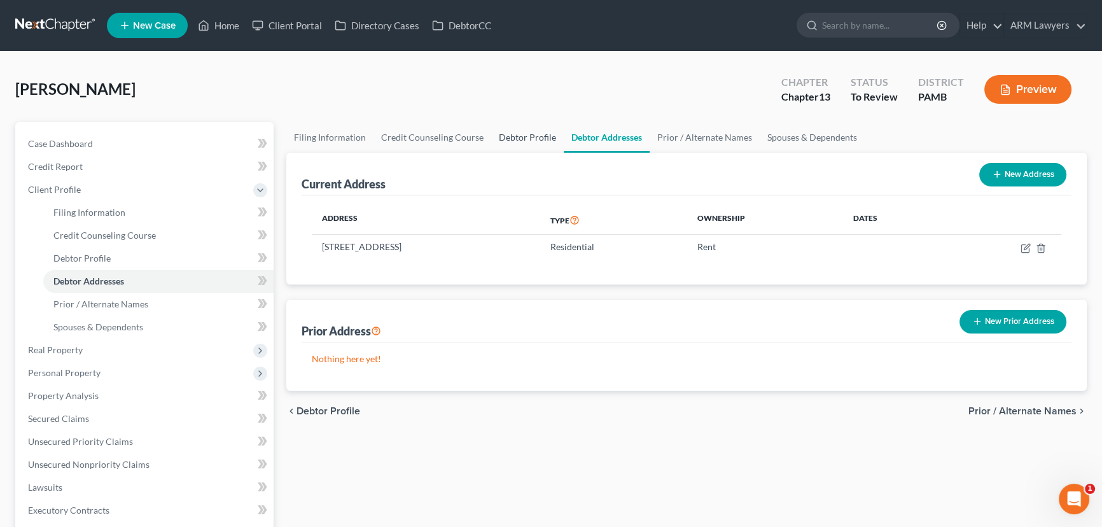
click at [519, 141] on link "Debtor Profile" at bounding box center [527, 137] width 73 height 31
select select "0"
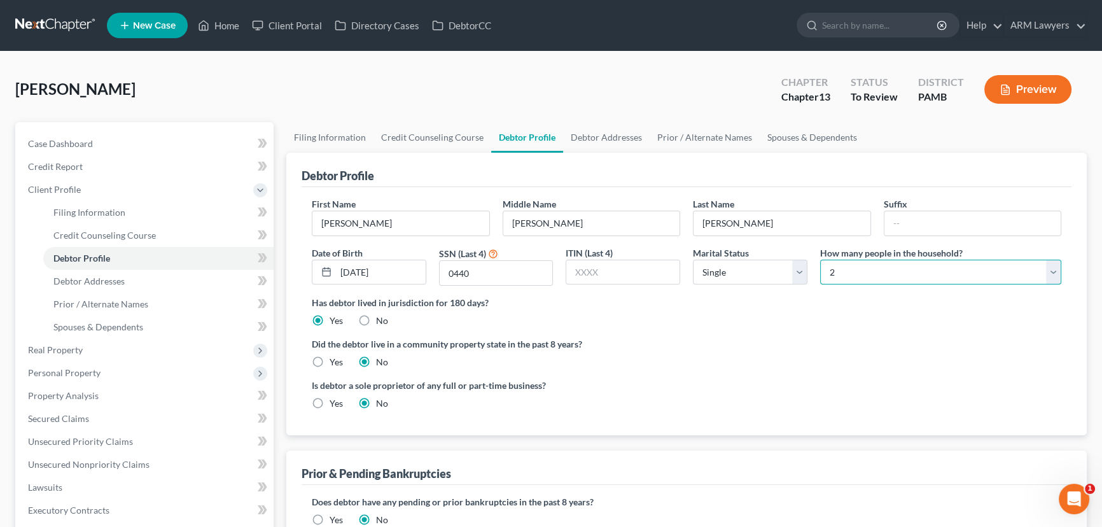
click at [850, 272] on select "Select 1 2 3 4 5 6 7 8 9 10 11 12 13 14 15 16 17 18 19 20" at bounding box center [940, 272] width 241 height 25
select select "2"
click at [820, 260] on select "Select 1 2 3 4 5 6 7 8 9 10 11 12 13 14 15 16 17 18 19 20" at bounding box center [940, 272] width 241 height 25
click at [791, 332] on ng-include "First Name [PERSON_NAME] Middle Name [PERSON_NAME] Last Name [PERSON_NAME] Date…" at bounding box center [686, 308] width 749 height 223
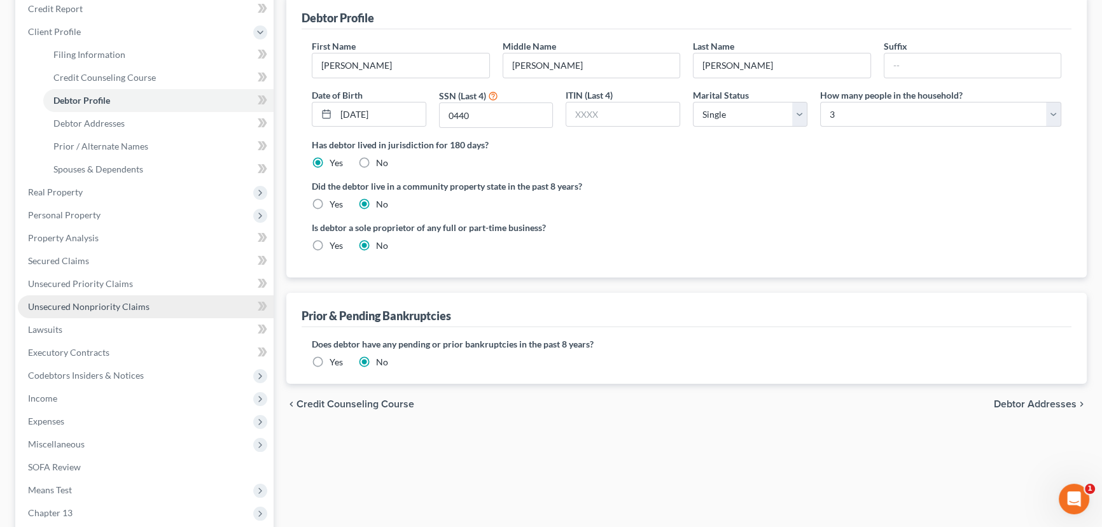
scroll to position [173, 0]
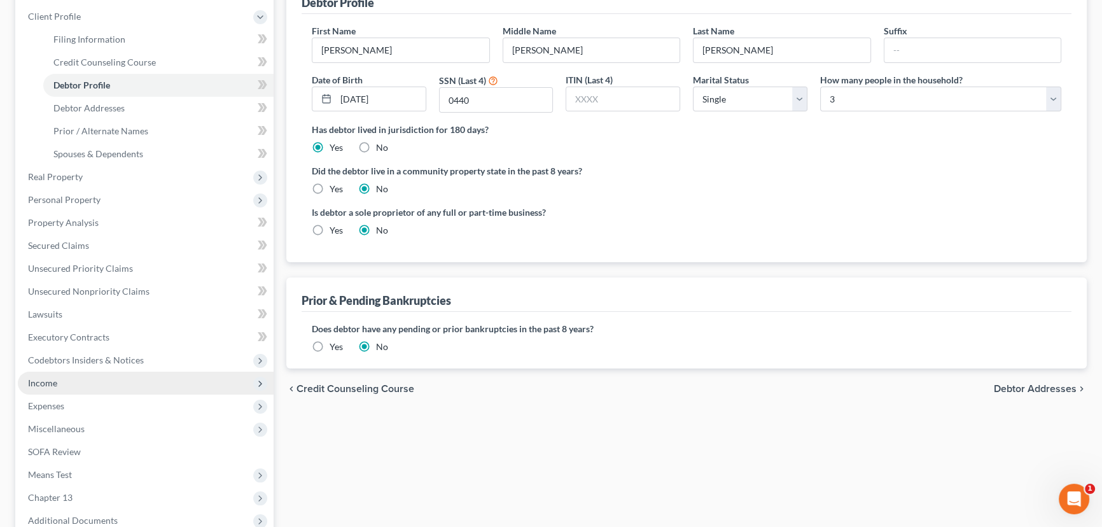
click at [115, 380] on span "Income" at bounding box center [146, 382] width 256 height 23
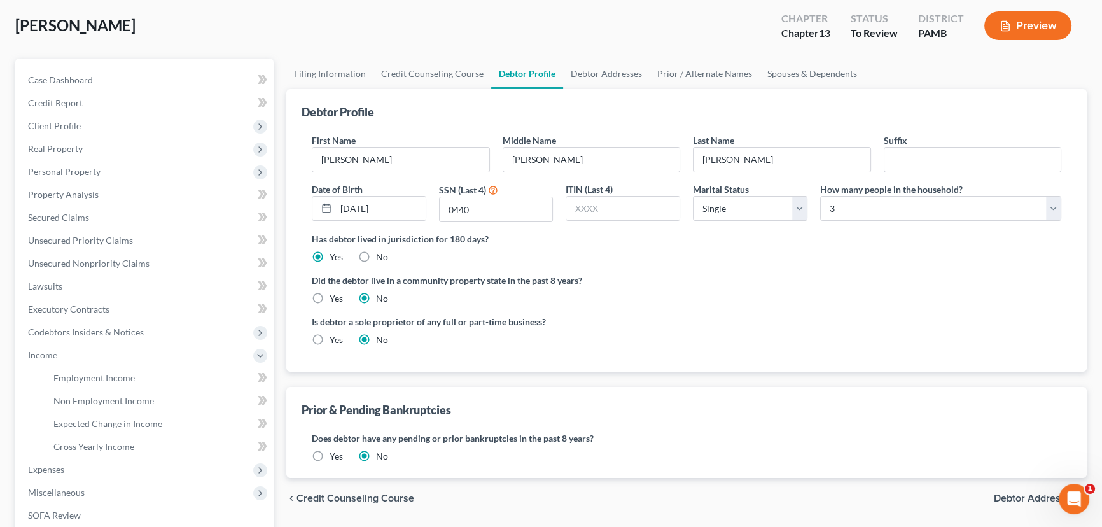
scroll to position [0, 0]
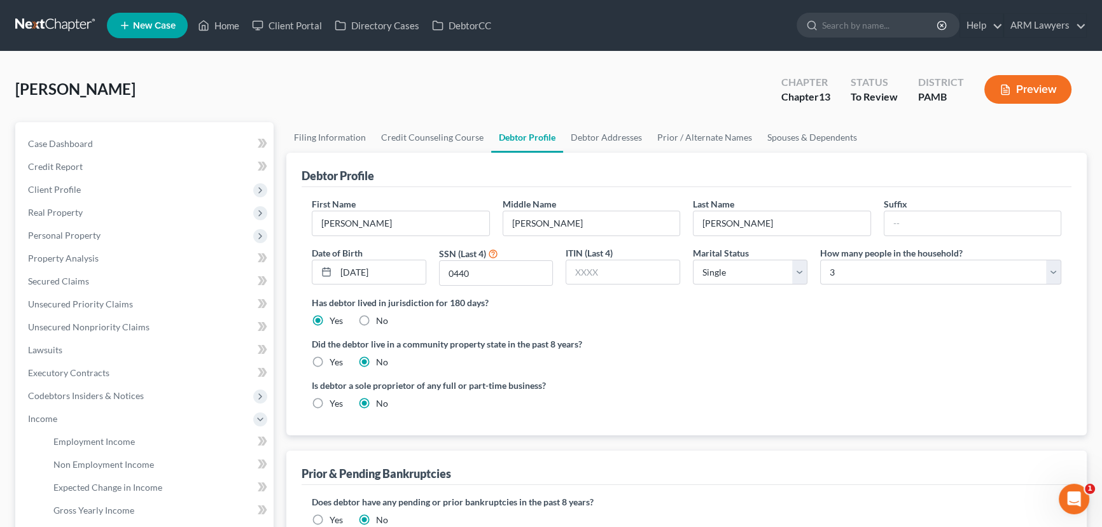
click at [1045, 89] on button "Preview" at bounding box center [1027, 89] width 87 height 29
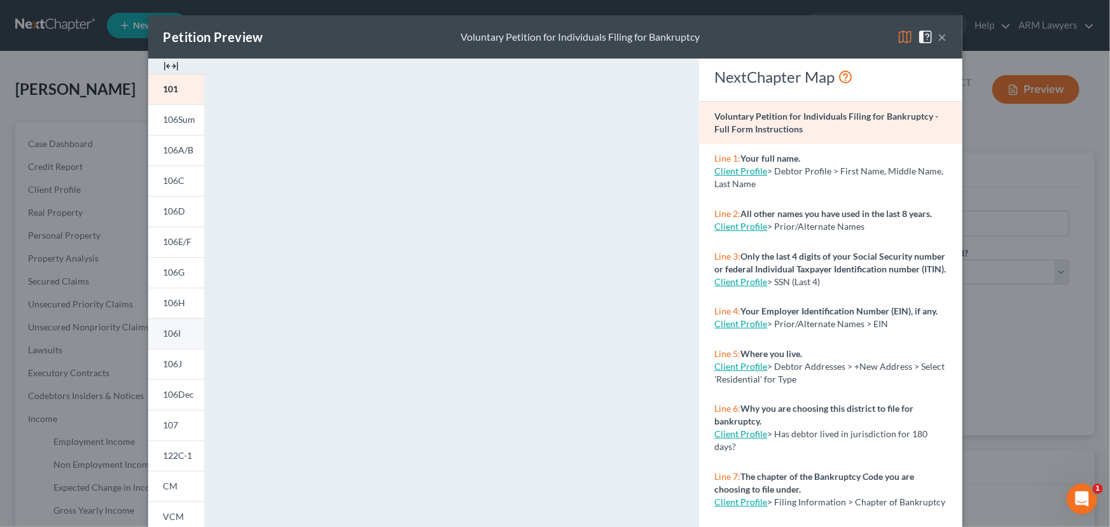
click at [165, 330] on span "106I" at bounding box center [172, 333] width 18 height 11
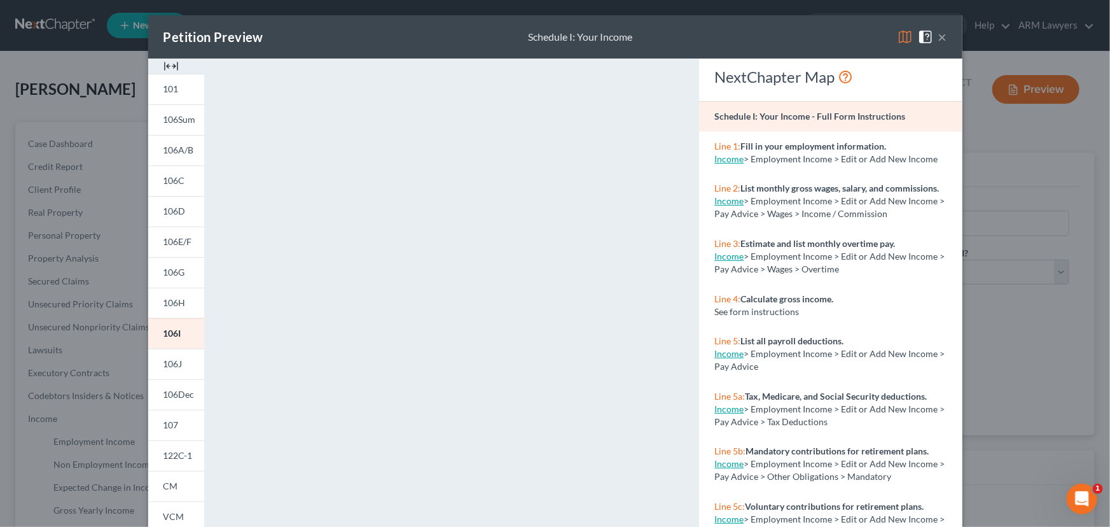
click at [940, 41] on button "×" at bounding box center [942, 36] width 9 height 15
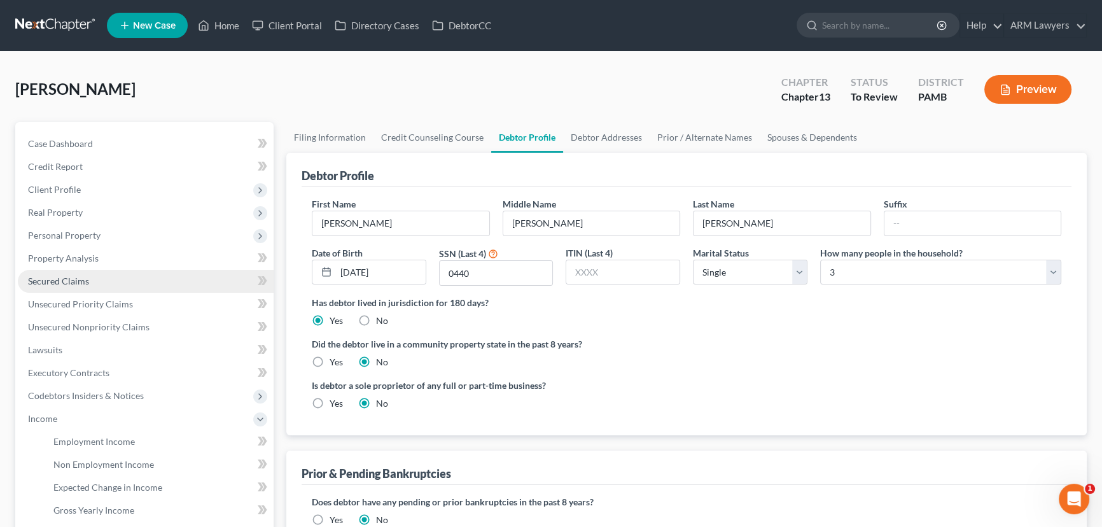
click at [74, 277] on span "Secured Claims" at bounding box center [58, 280] width 61 height 11
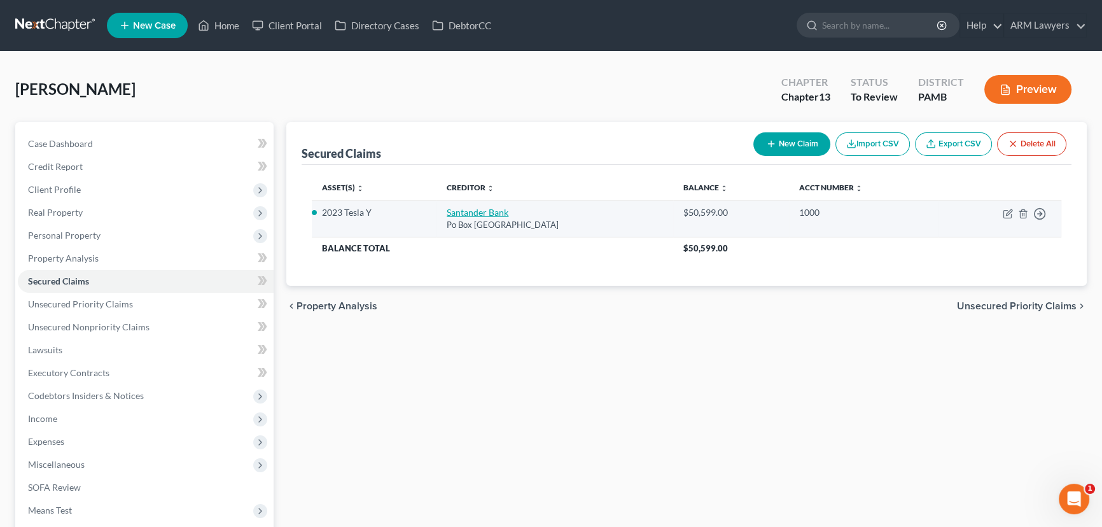
click at [480, 210] on link "Santander Bank" at bounding box center [478, 212] width 62 height 11
select select "45"
select select "0"
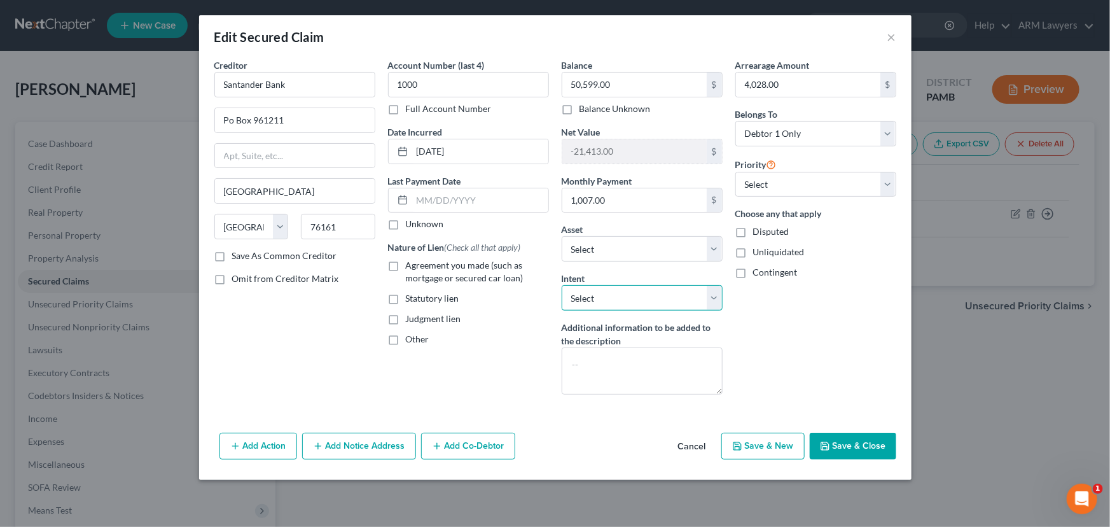
click at [659, 290] on select "Select Surrender Redeem Reaffirm Avoid Other" at bounding box center [642, 297] width 161 height 25
click at [642, 294] on select "Select Surrender Redeem Reaffirm Avoid Other" at bounding box center [642, 297] width 161 height 25
click at [272, 452] on button "Add Action" at bounding box center [258, 446] width 78 height 27
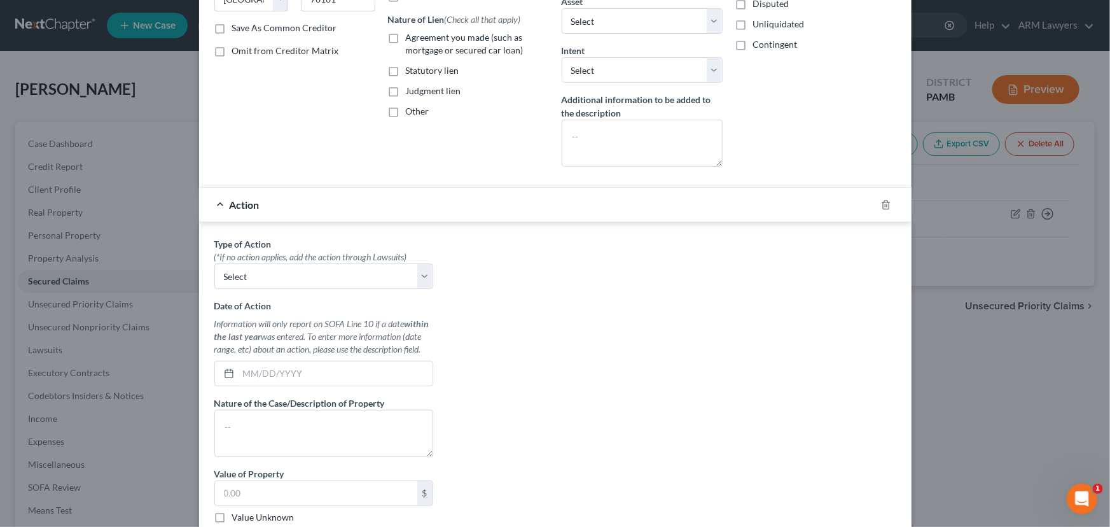
scroll to position [231, 0]
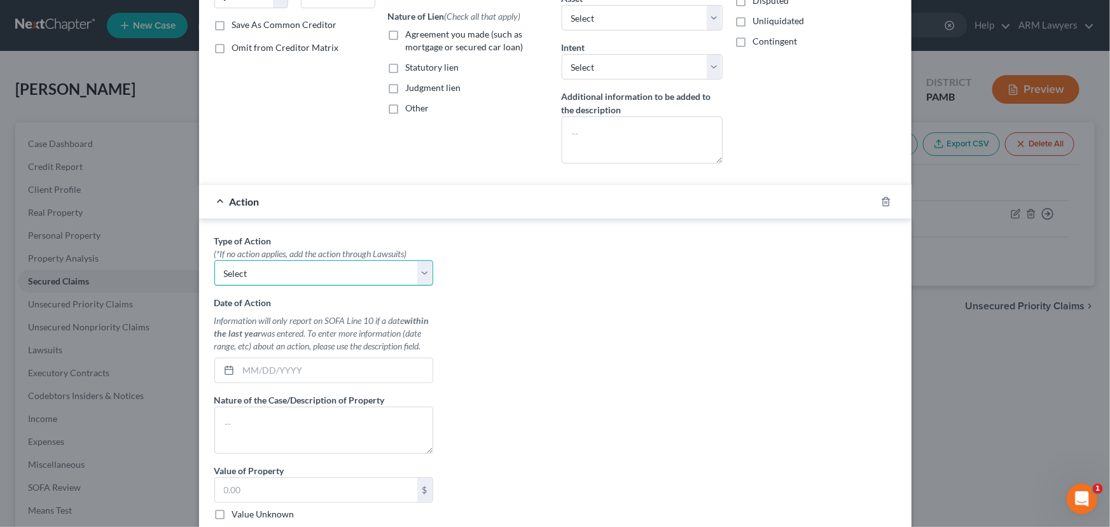
click at [386, 276] on select "Select Repossession Garnishment Foreclosure Personal Injury Attached, Seized, O…" at bounding box center [323, 272] width 219 height 25
select select "0"
click at [214, 260] on select "Select Repossession Garnishment Foreclosure Personal Injury Attached, Seized, O…" at bounding box center [323, 272] width 219 height 25
click at [296, 372] on input "text" at bounding box center [336, 370] width 194 height 24
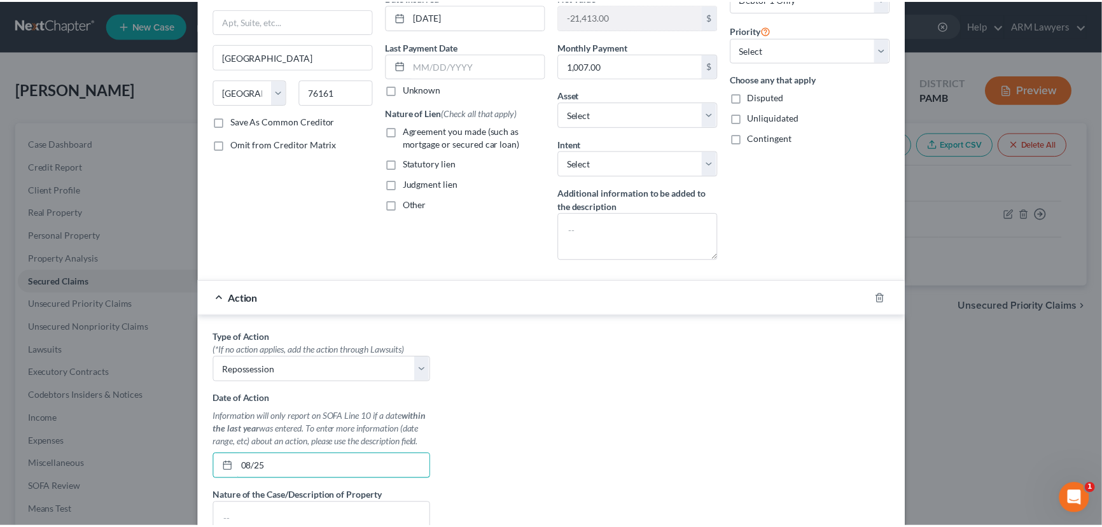
scroll to position [0, 0]
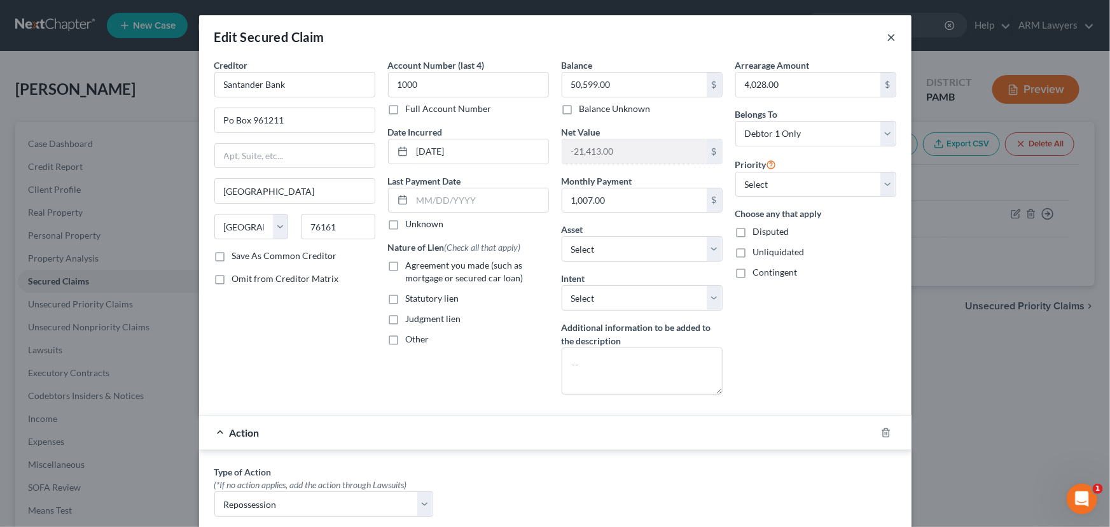
type input "08/25"
click at [887, 39] on button "×" at bounding box center [891, 36] width 9 height 15
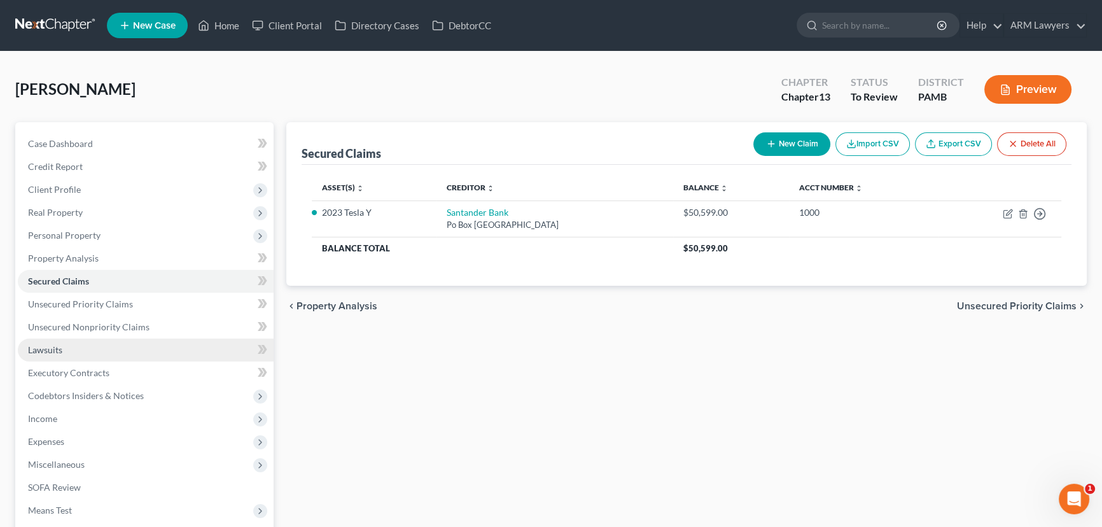
scroll to position [57, 0]
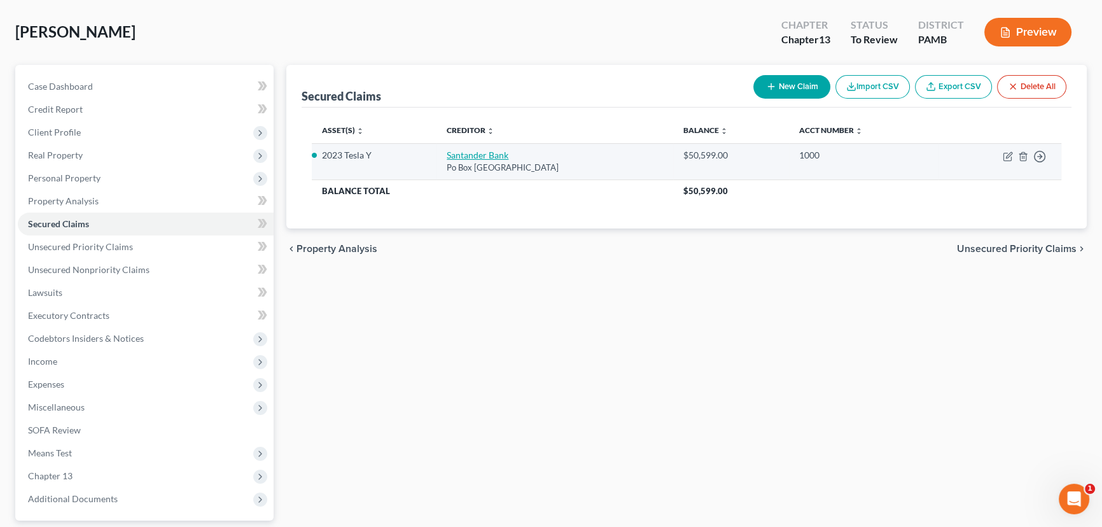
click at [478, 155] on link "Santander Bank" at bounding box center [478, 154] width 62 height 11
select select "45"
select select "2"
select select "0"
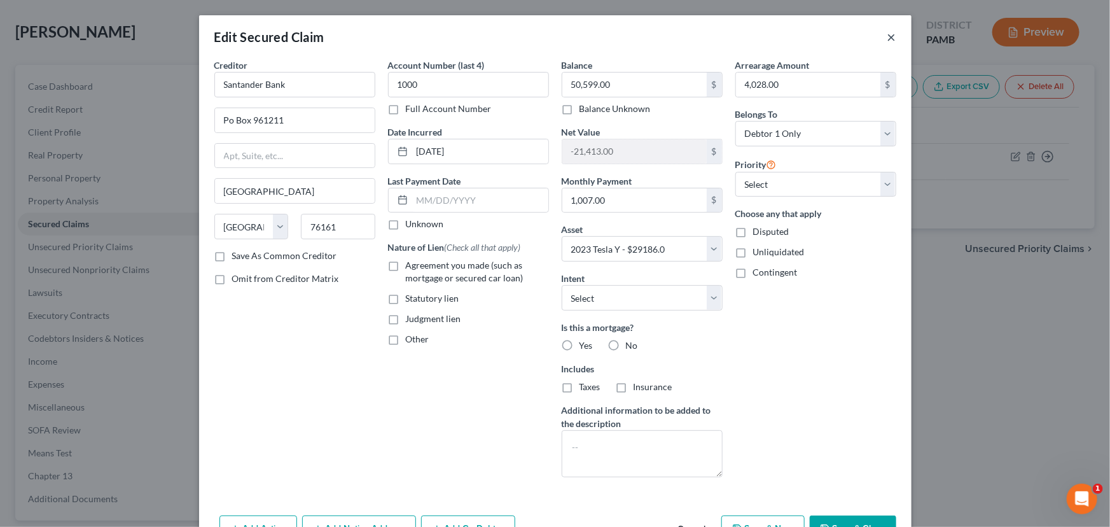
click at [890, 35] on button "×" at bounding box center [891, 36] width 9 height 15
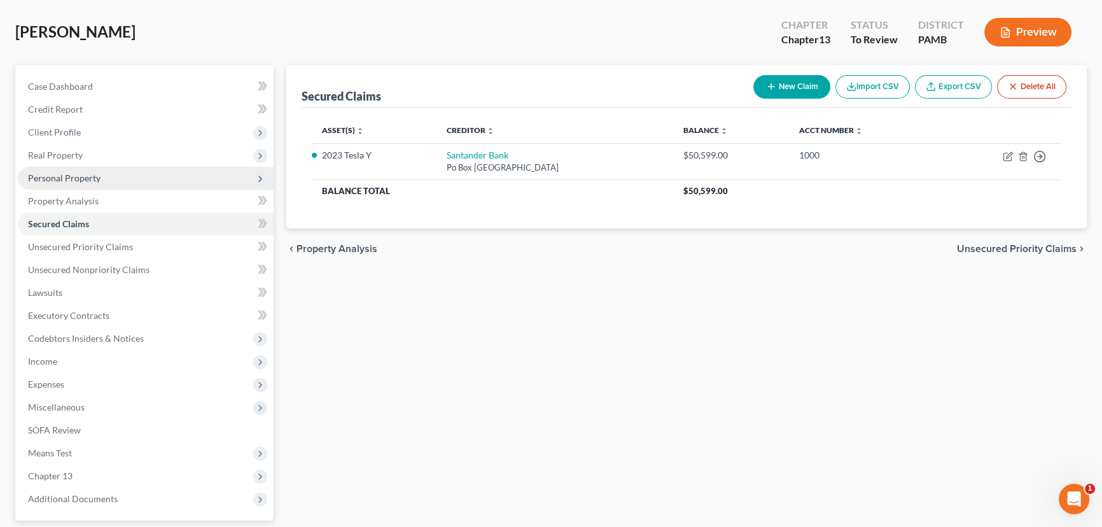
click at [66, 172] on span "Personal Property" at bounding box center [64, 177] width 73 height 11
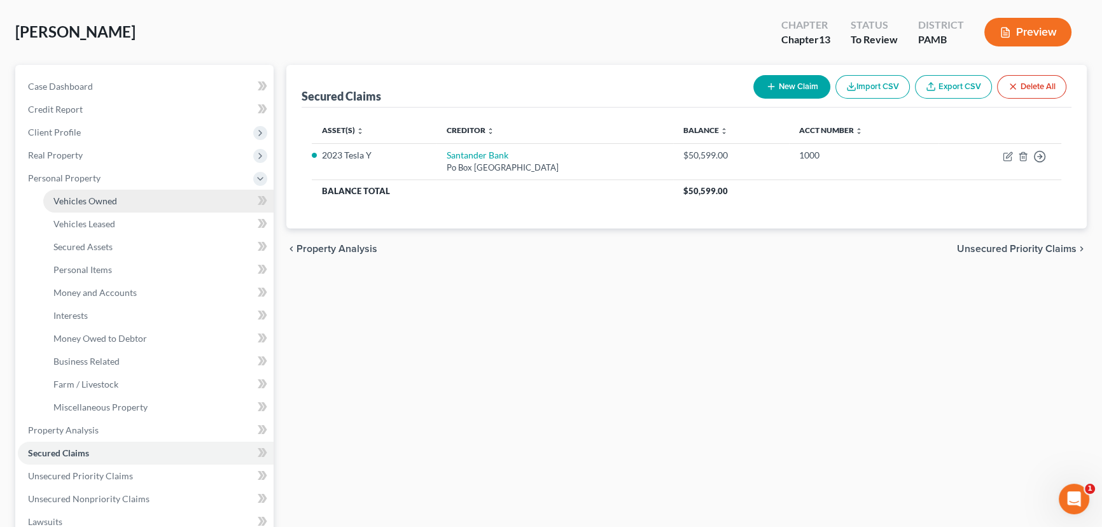
click at [71, 198] on span "Vehicles Owned" at bounding box center [85, 200] width 64 height 11
